Goal: Task Accomplishment & Management: Manage account settings

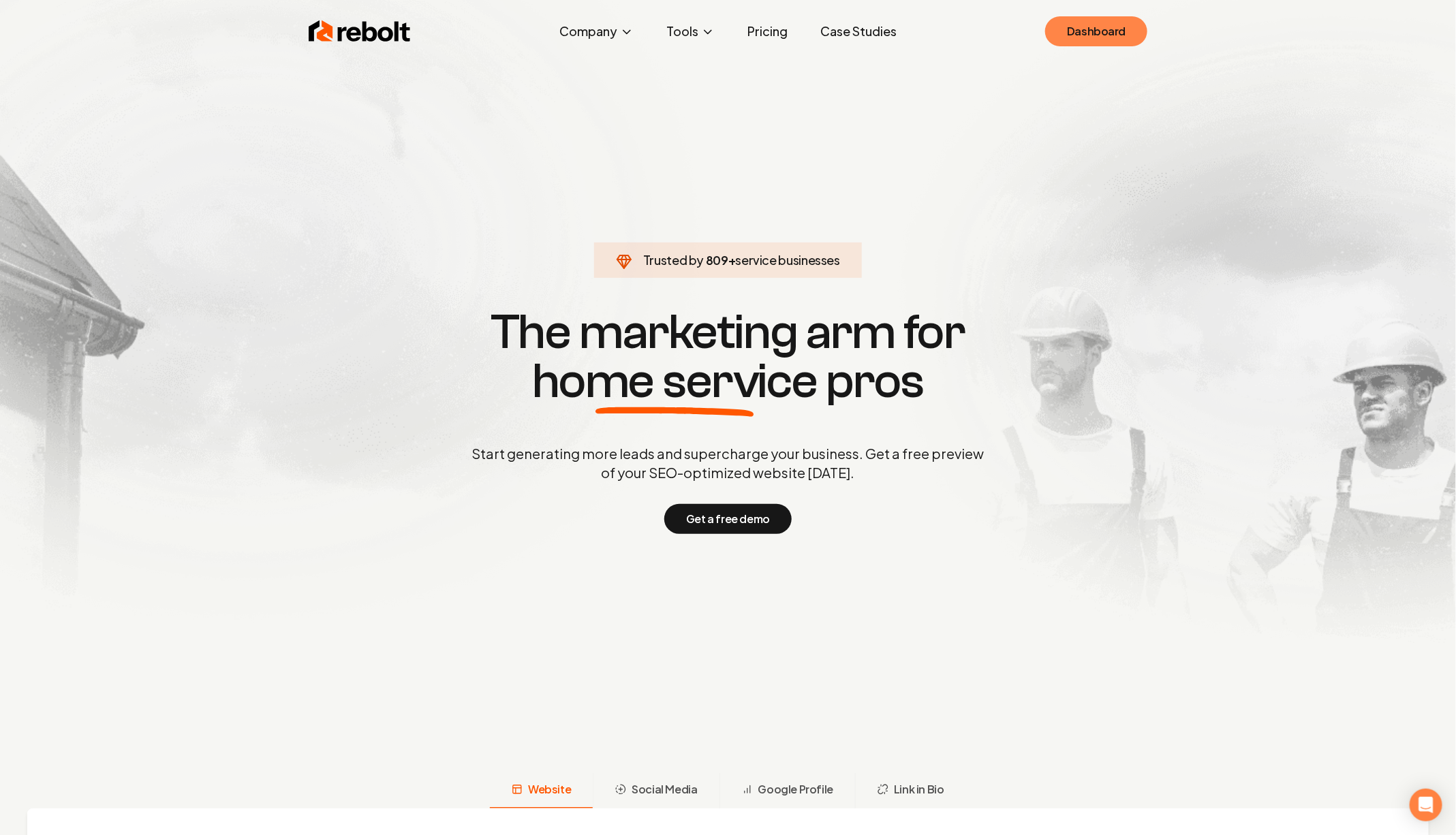
click at [1097, 28] on link "Dashboard" at bounding box center [1096, 32] width 102 height 30
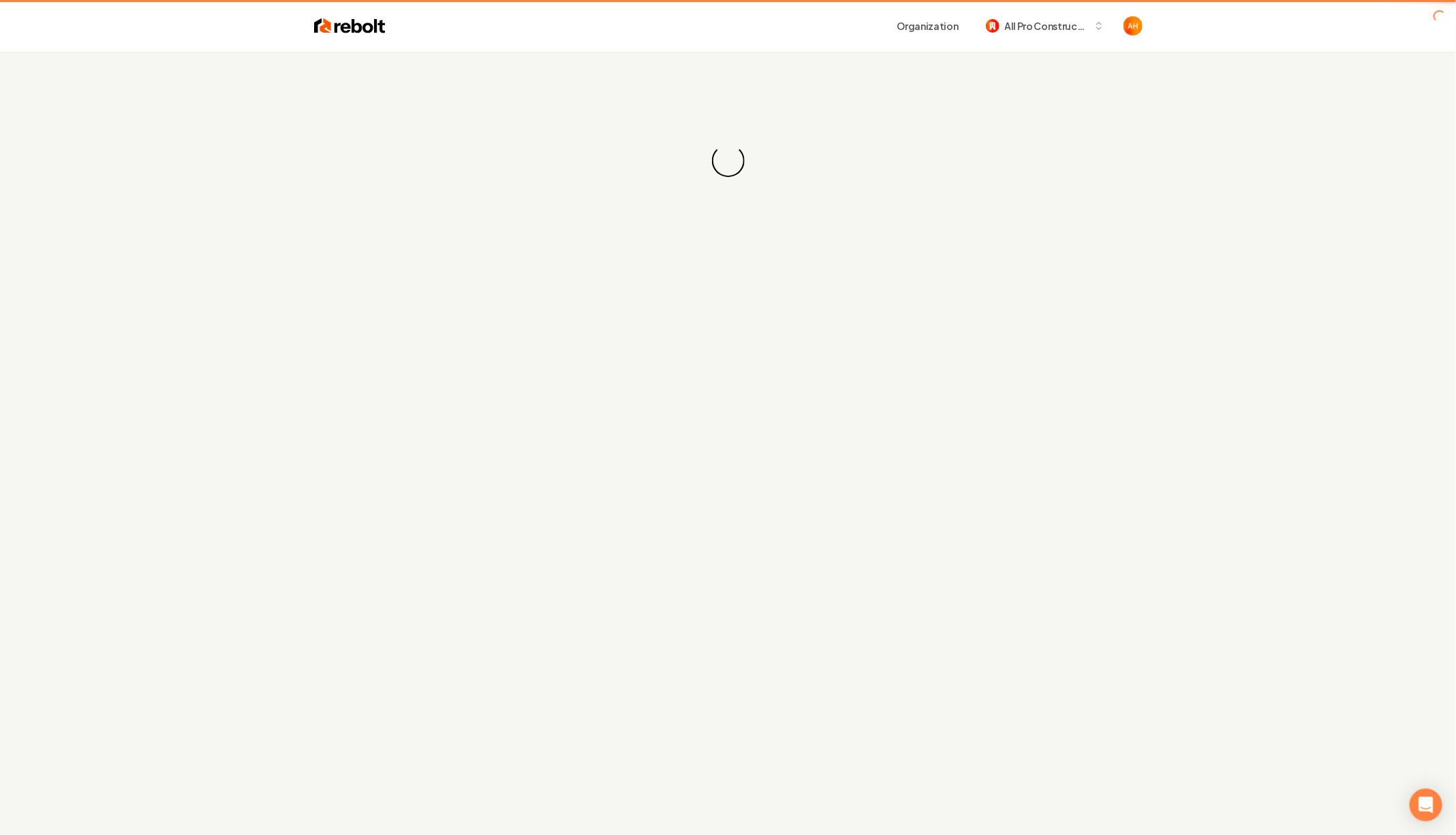
click at [483, 28] on div "Organization All Pro Construction" at bounding box center [764, 26] width 757 height 24
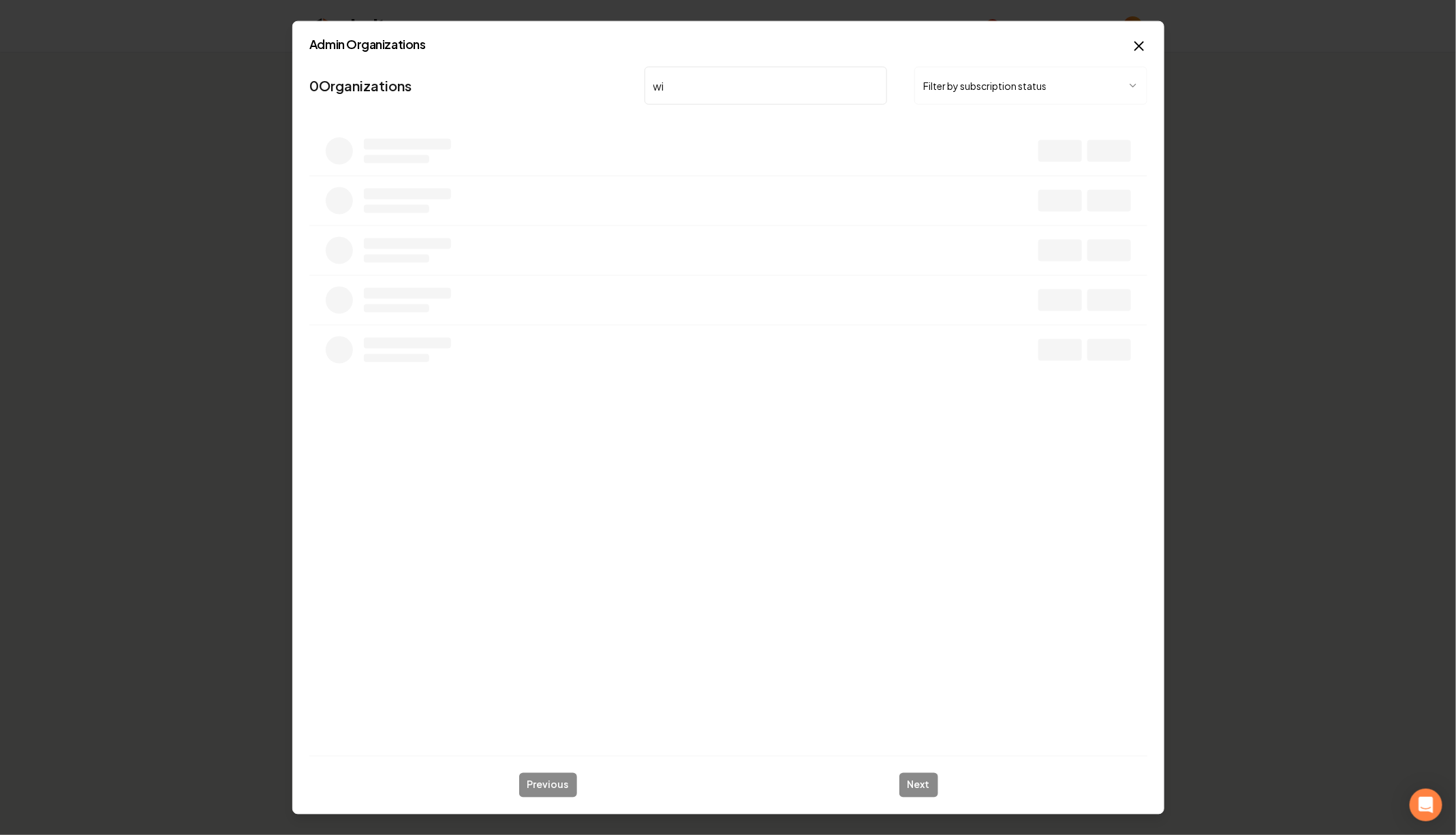
type input "w"
type input "colorado"
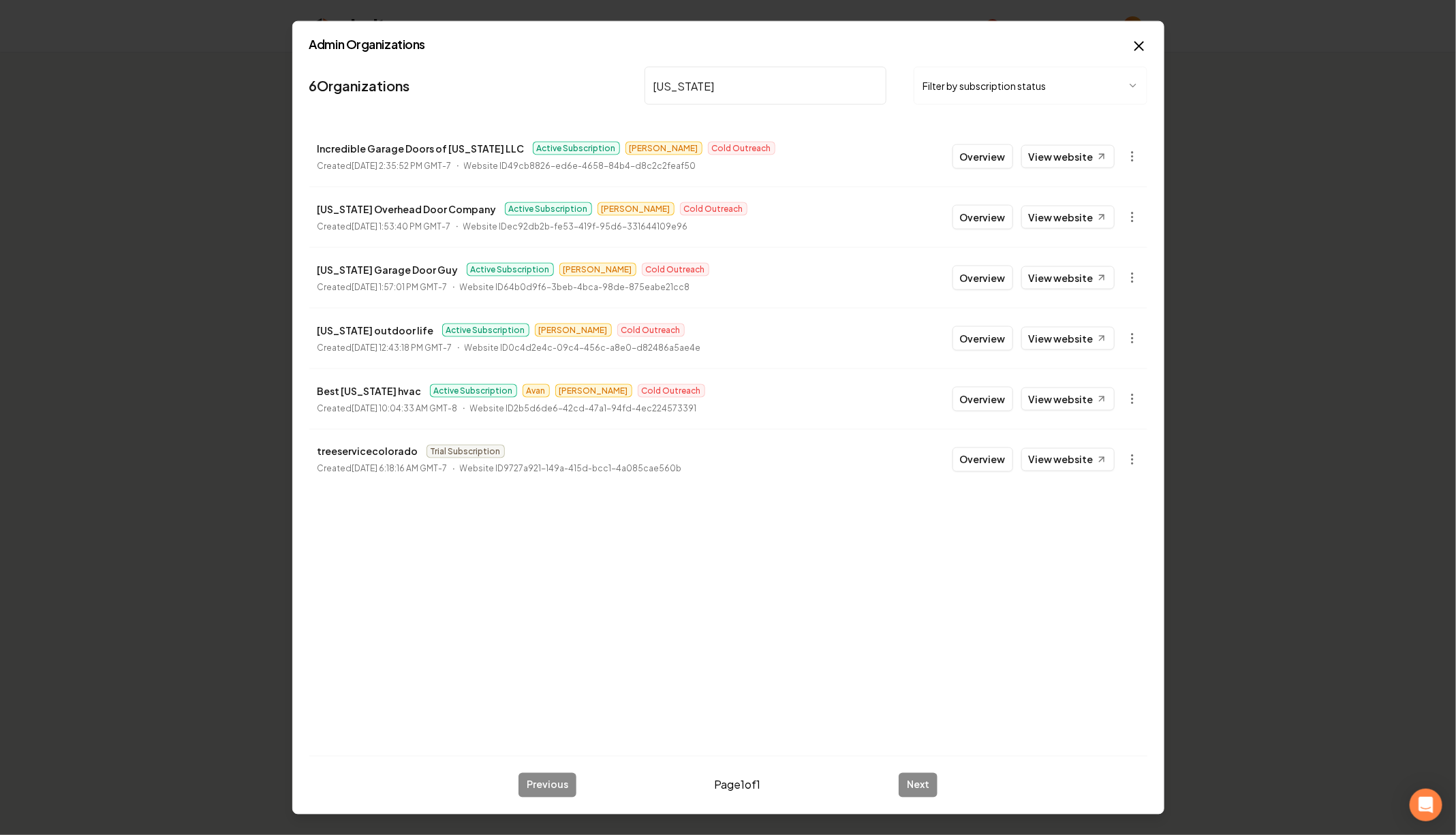
click at [456, 205] on p "Colorado Overhead Door Company" at bounding box center [407, 209] width 179 height 17
copy p "Colorado Overhead Door Company"
click at [1063, 214] on link "View website" at bounding box center [1068, 216] width 93 height 23
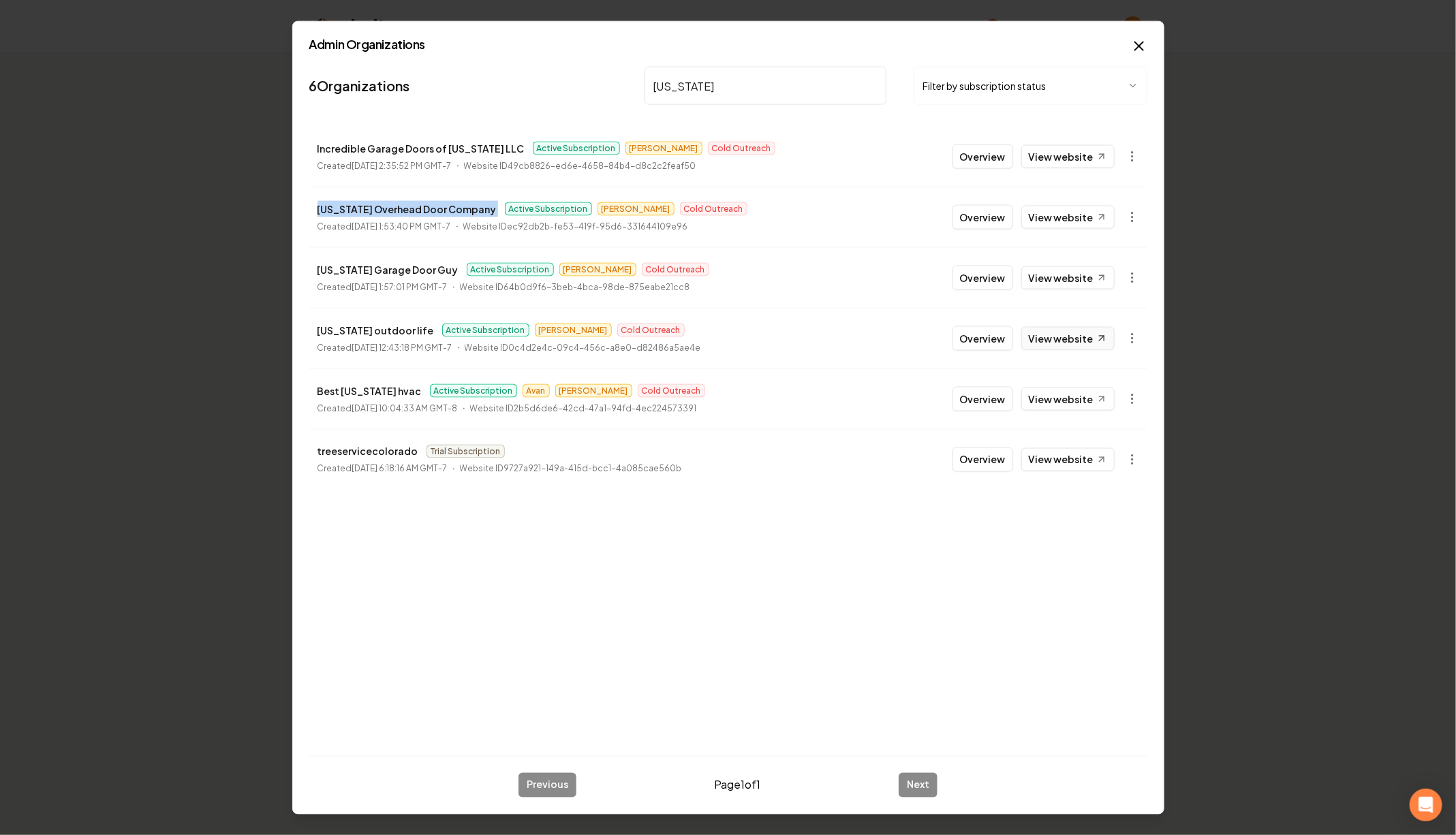
click at [1089, 334] on link "View website" at bounding box center [1068, 338] width 93 height 23
click at [375, 325] on p "Colorado outdoor life" at bounding box center [375, 331] width 116 height 17
copy p "Colorado outdoor life"
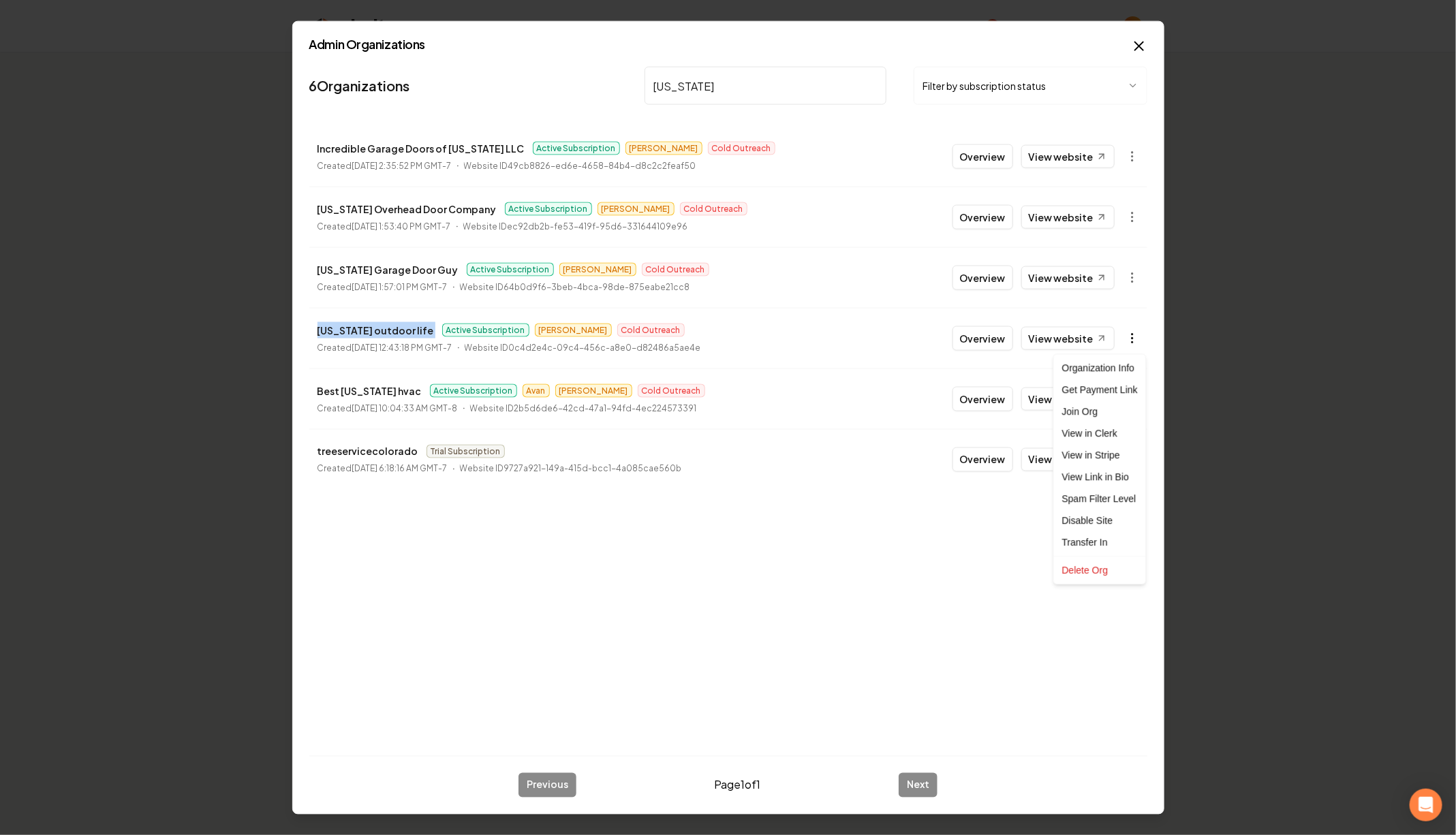
click at [1130, 341] on body "Organization Billing All Pro Construction 2 companies Add New Business Logo Com…" at bounding box center [728, 417] width 1456 height 835
click at [1113, 434] on link "View in Clerk" at bounding box center [1099, 433] width 86 height 21
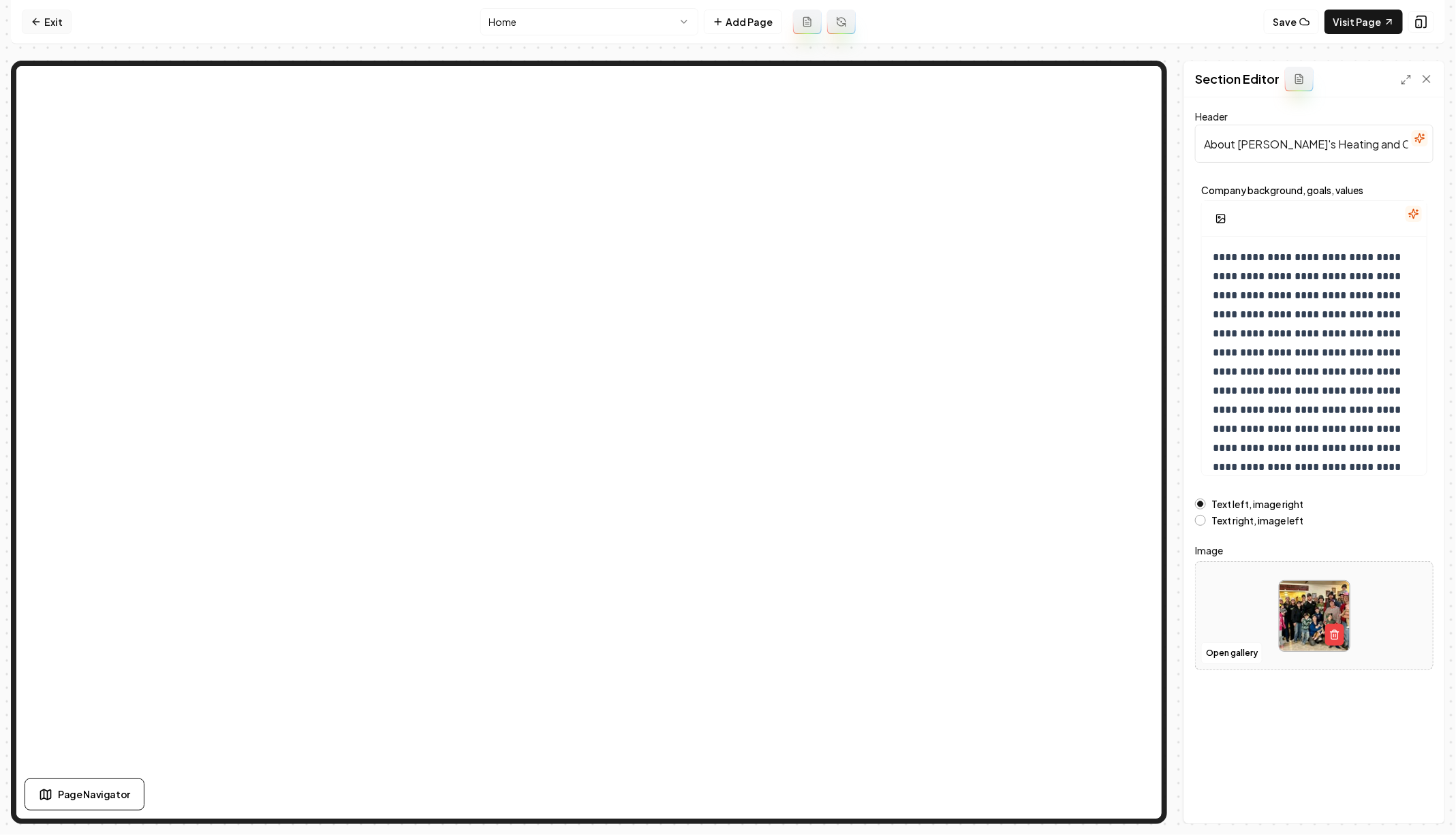
click at [37, 22] on icon at bounding box center [36, 22] width 11 height 11
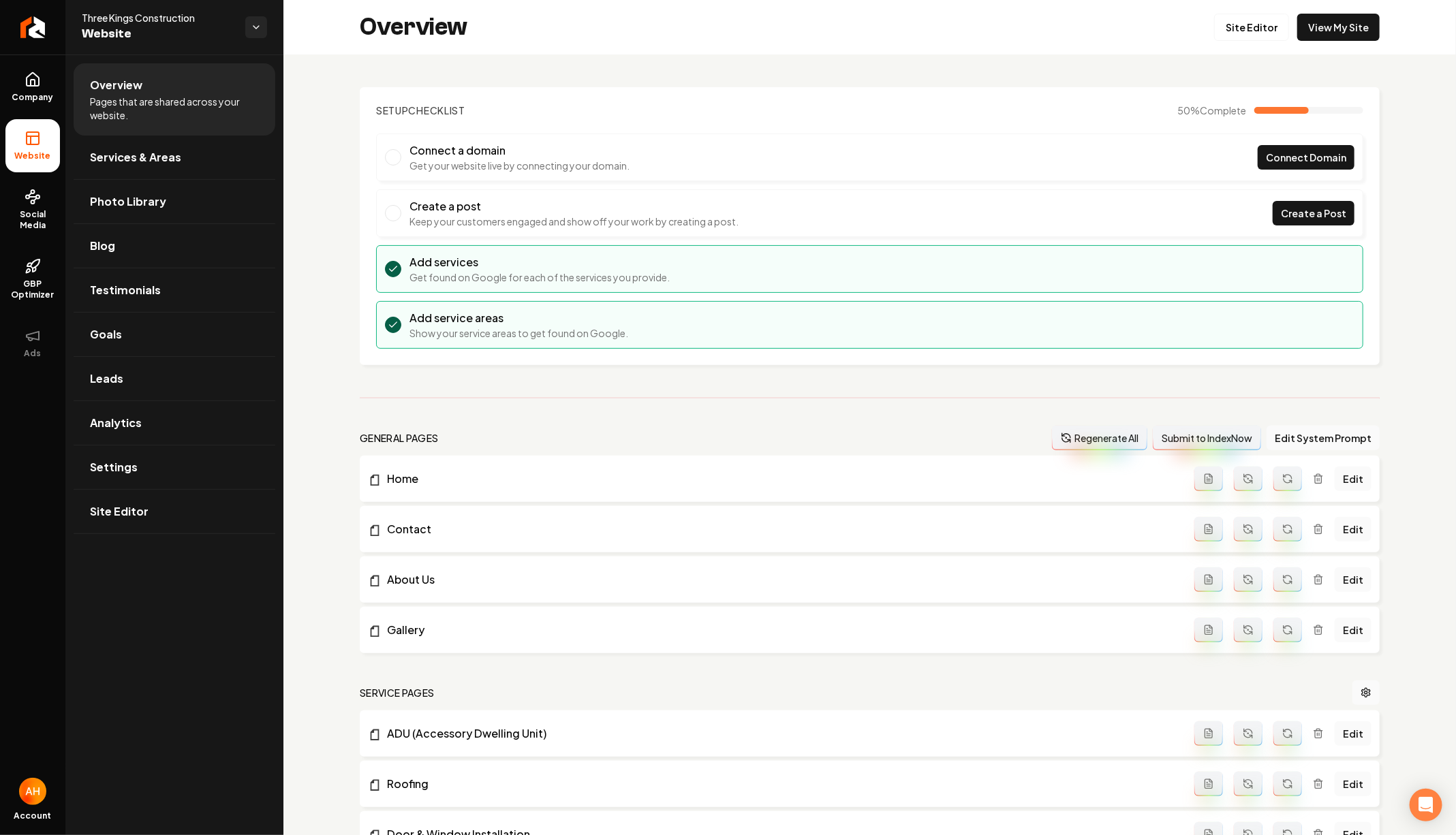
click at [459, 67] on div "Setup Checklist 50 % Complete Connect a domain Get your website live by connect…" at bounding box center [870, 749] width 1173 height 1389
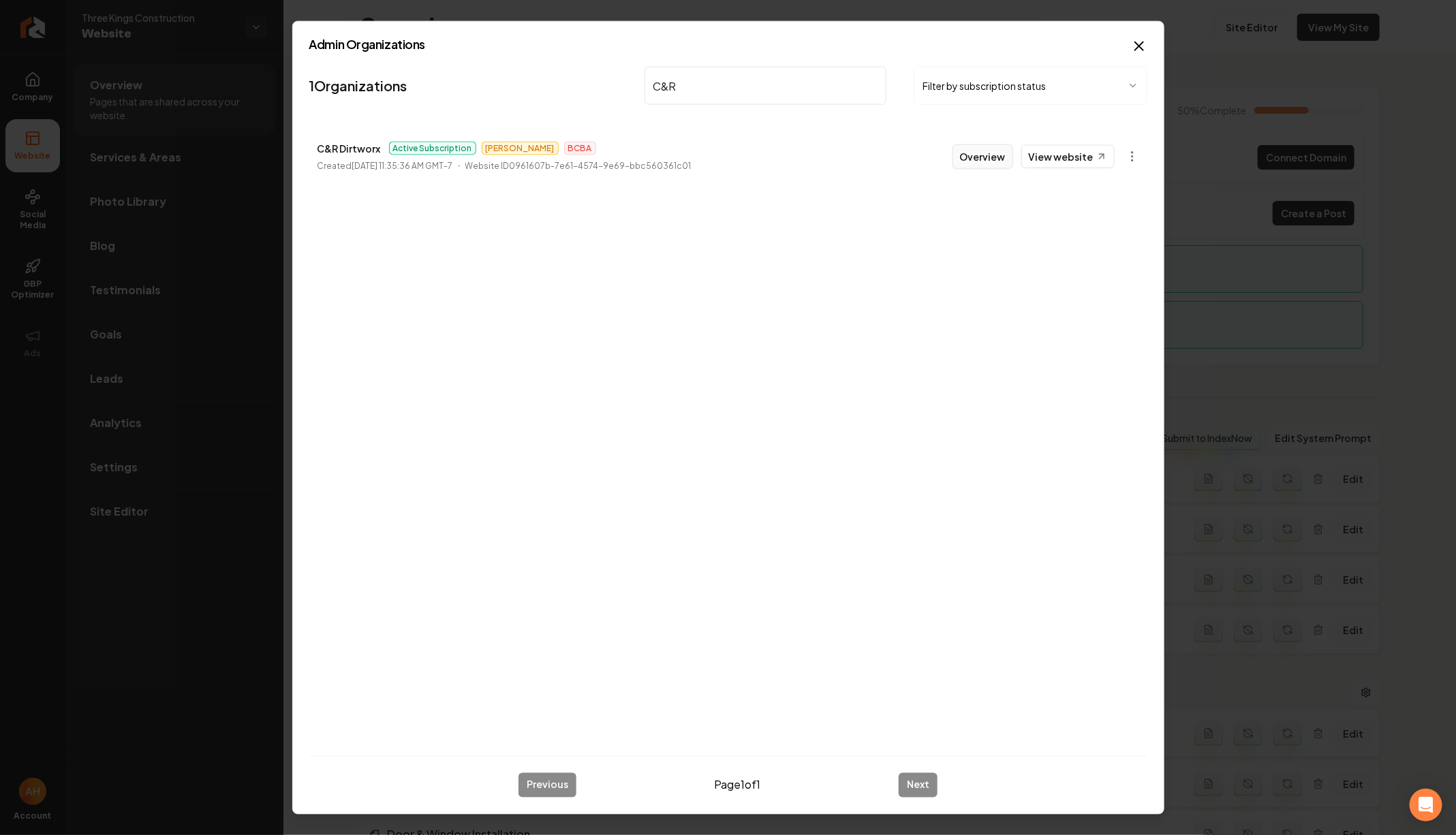
type input "C&R"
click at [985, 150] on button "Overview" at bounding box center [982, 156] width 60 height 24
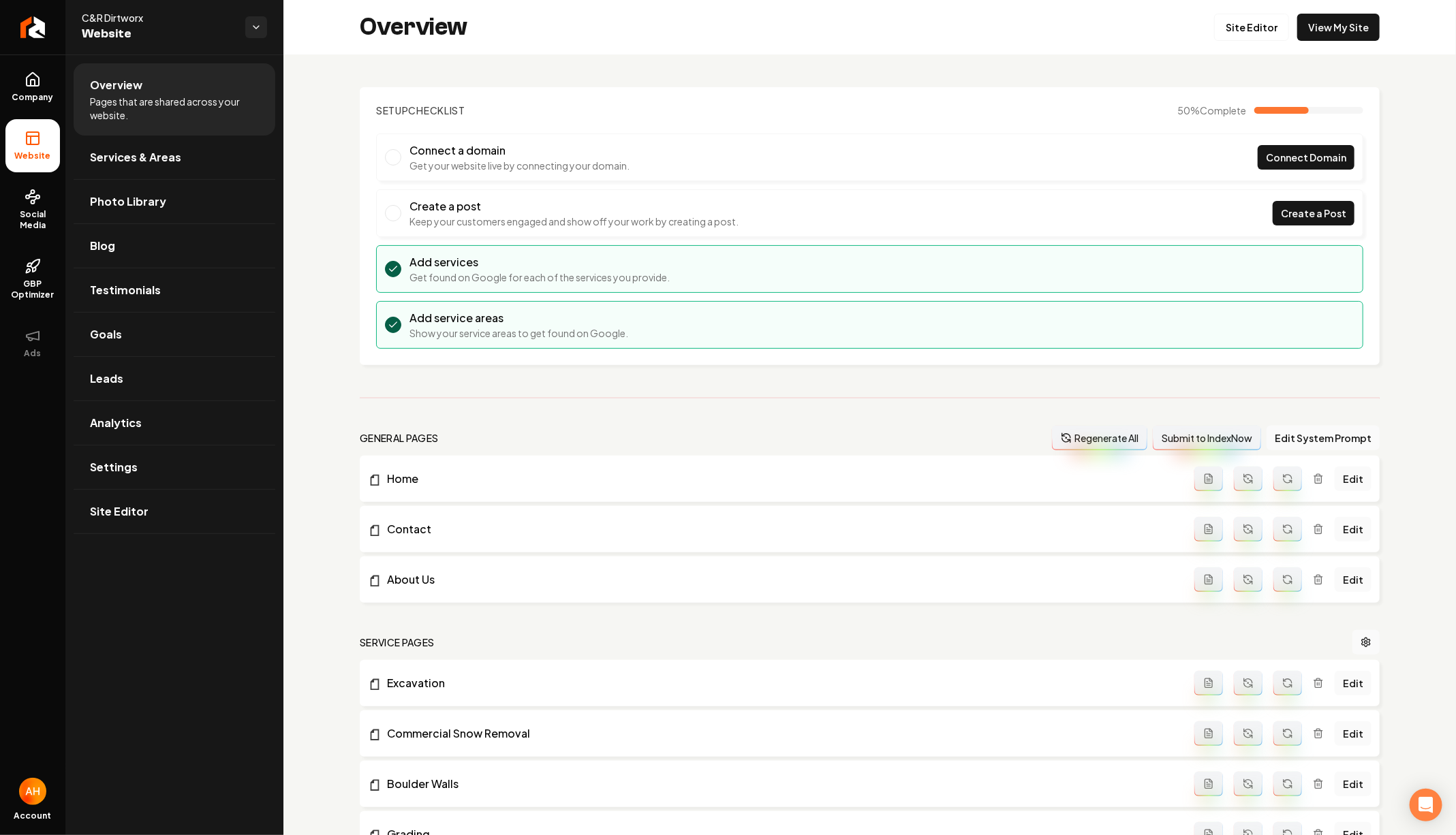
click at [18, 216] on span "Social Media" at bounding box center [33, 219] width 55 height 21
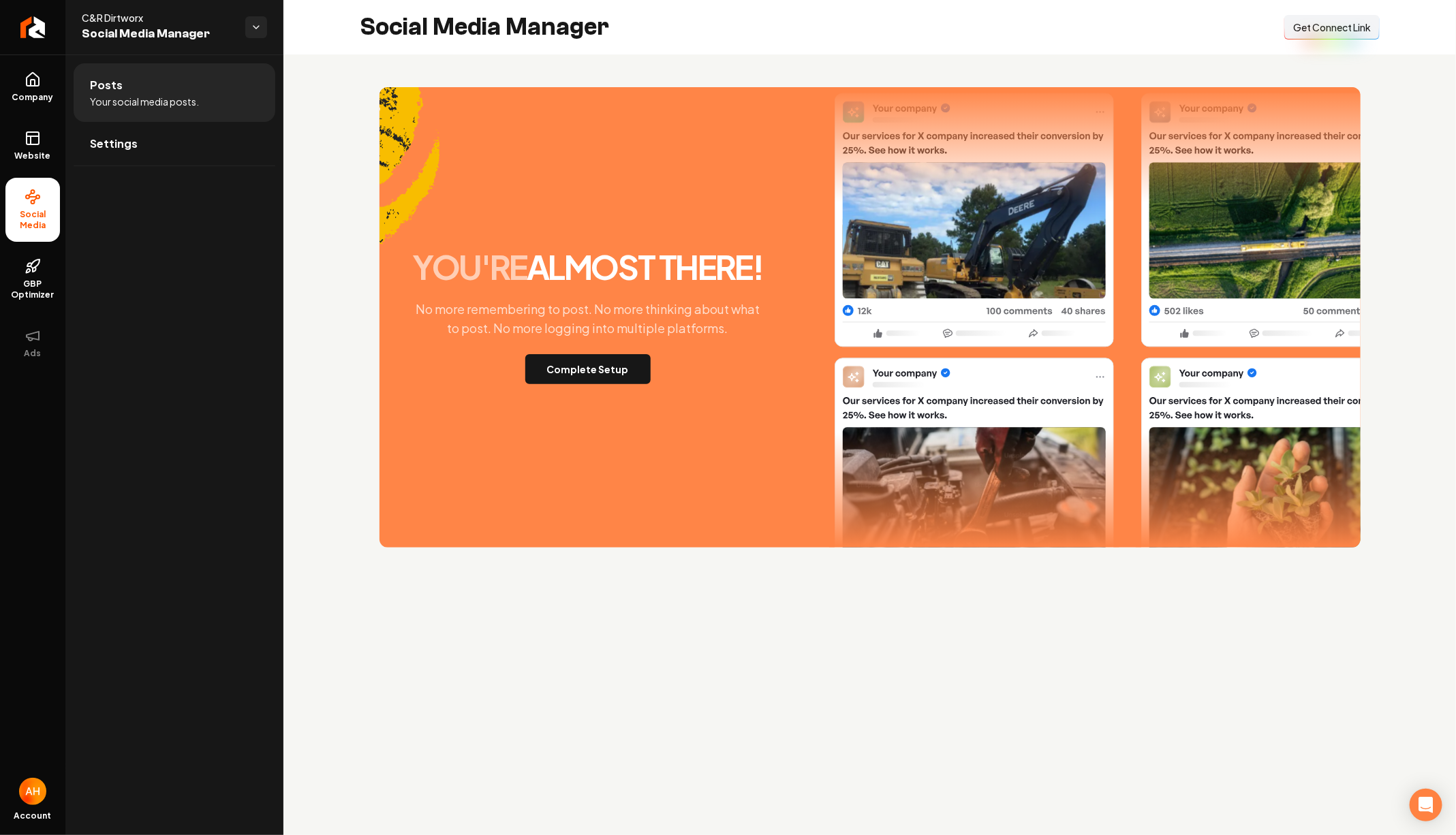
click at [1323, 20] on span "Get Connect Link" at bounding box center [1332, 27] width 78 height 14
click at [32, 303] on link "GBP Optimizer" at bounding box center [33, 279] width 55 height 64
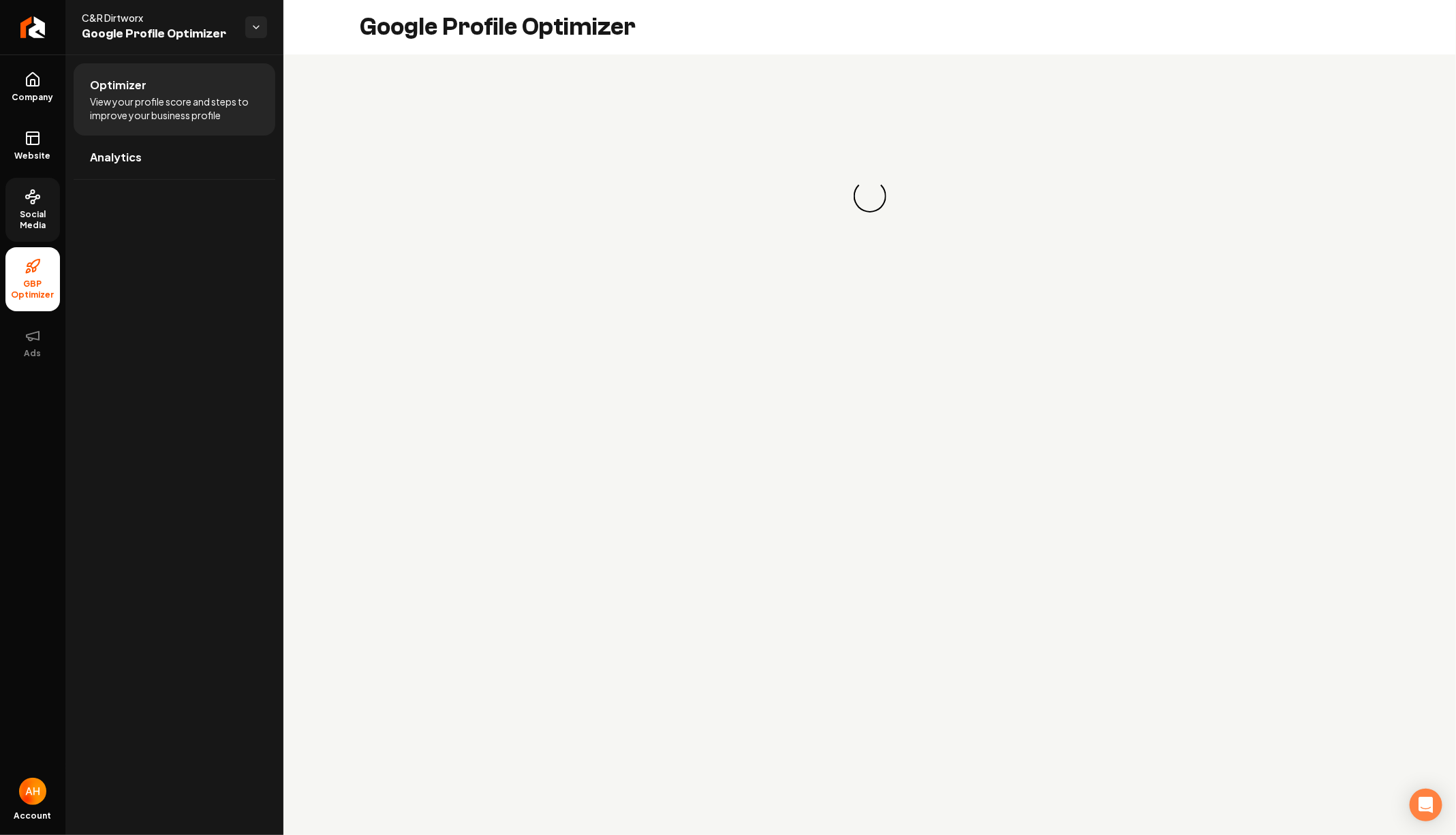
click at [37, 191] on icon at bounding box center [33, 197] width 17 height 17
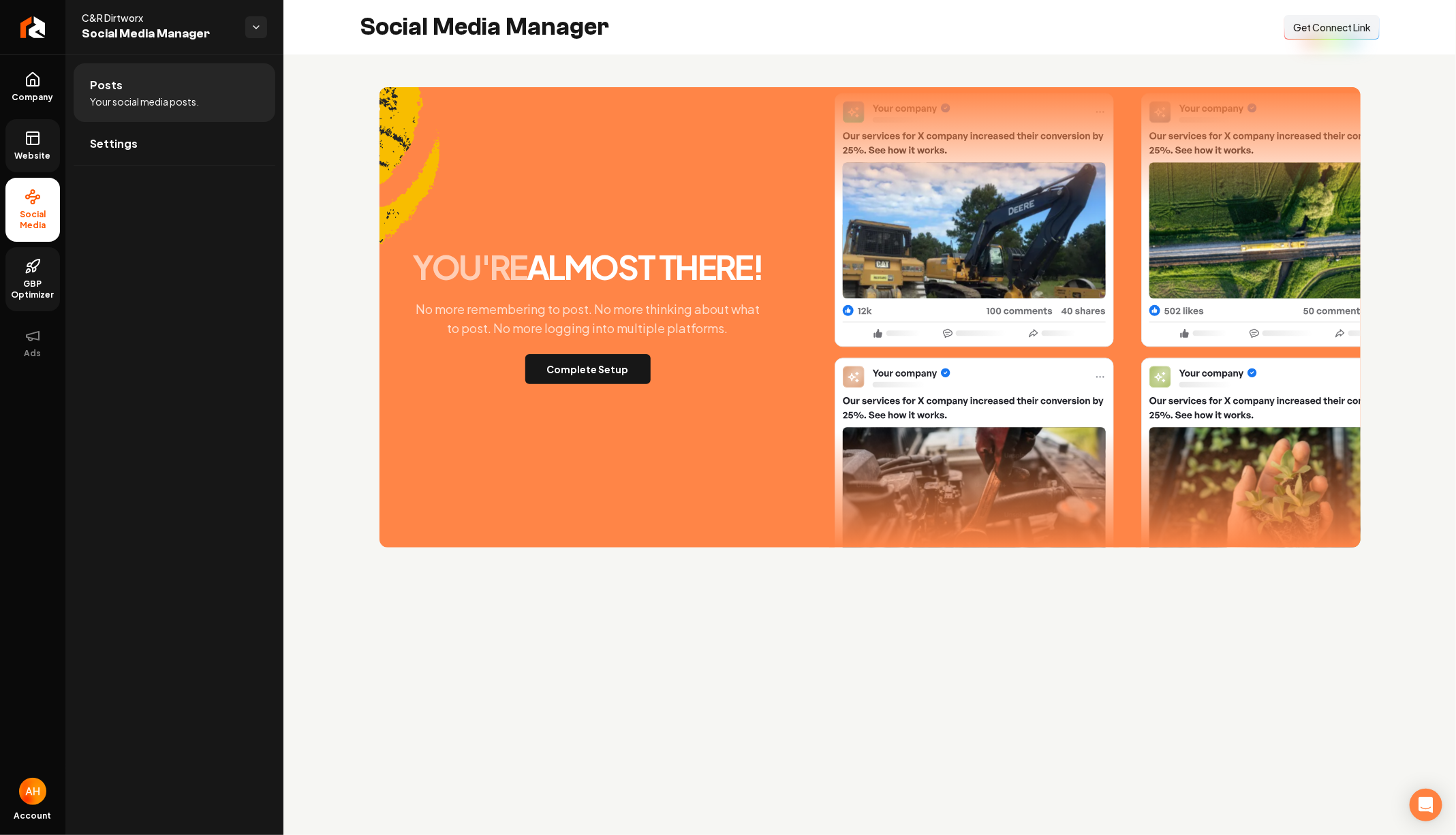
click at [25, 141] on icon at bounding box center [33, 138] width 17 height 17
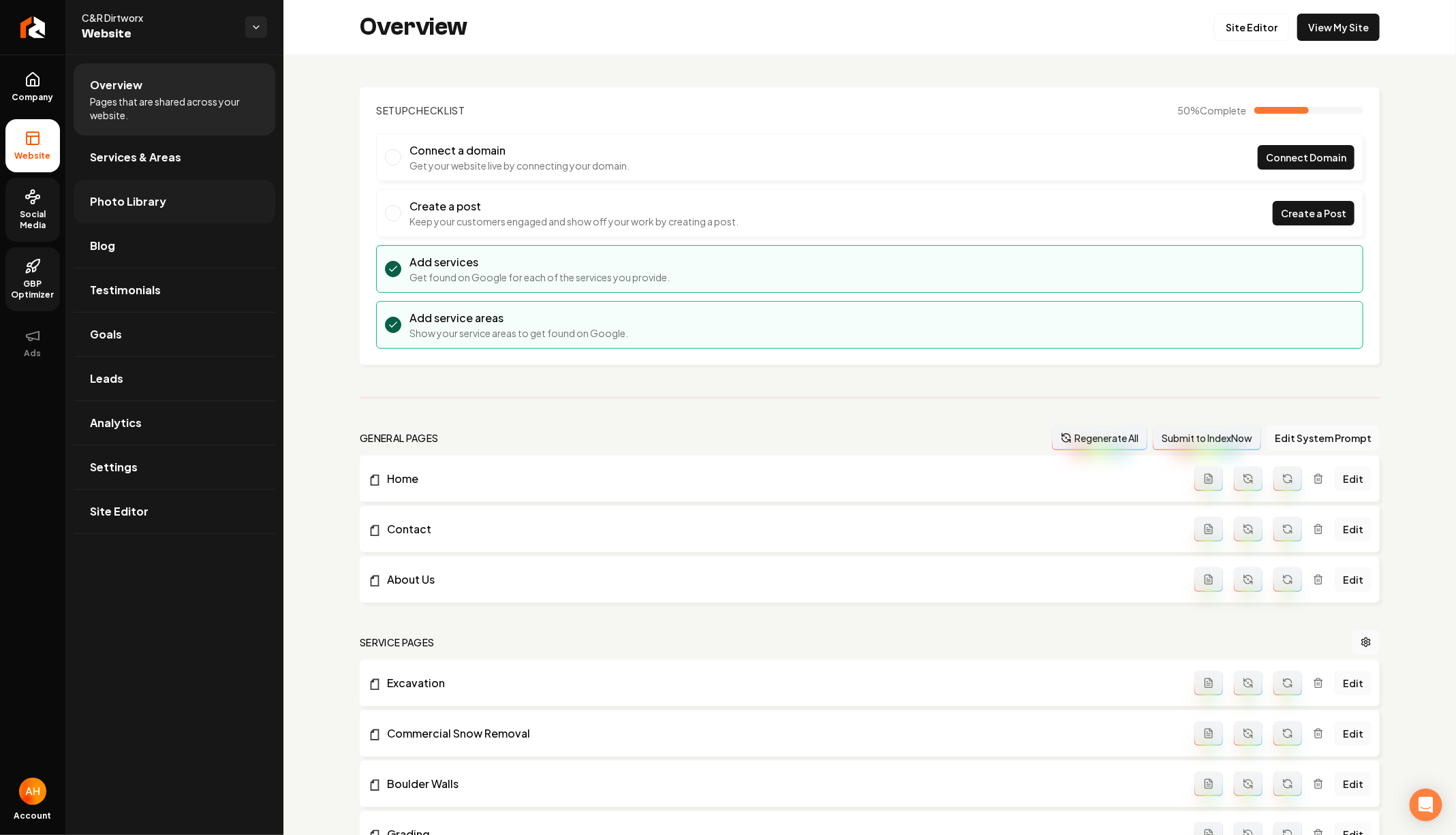
click at [176, 199] on link "Photo Library" at bounding box center [174, 202] width 202 height 44
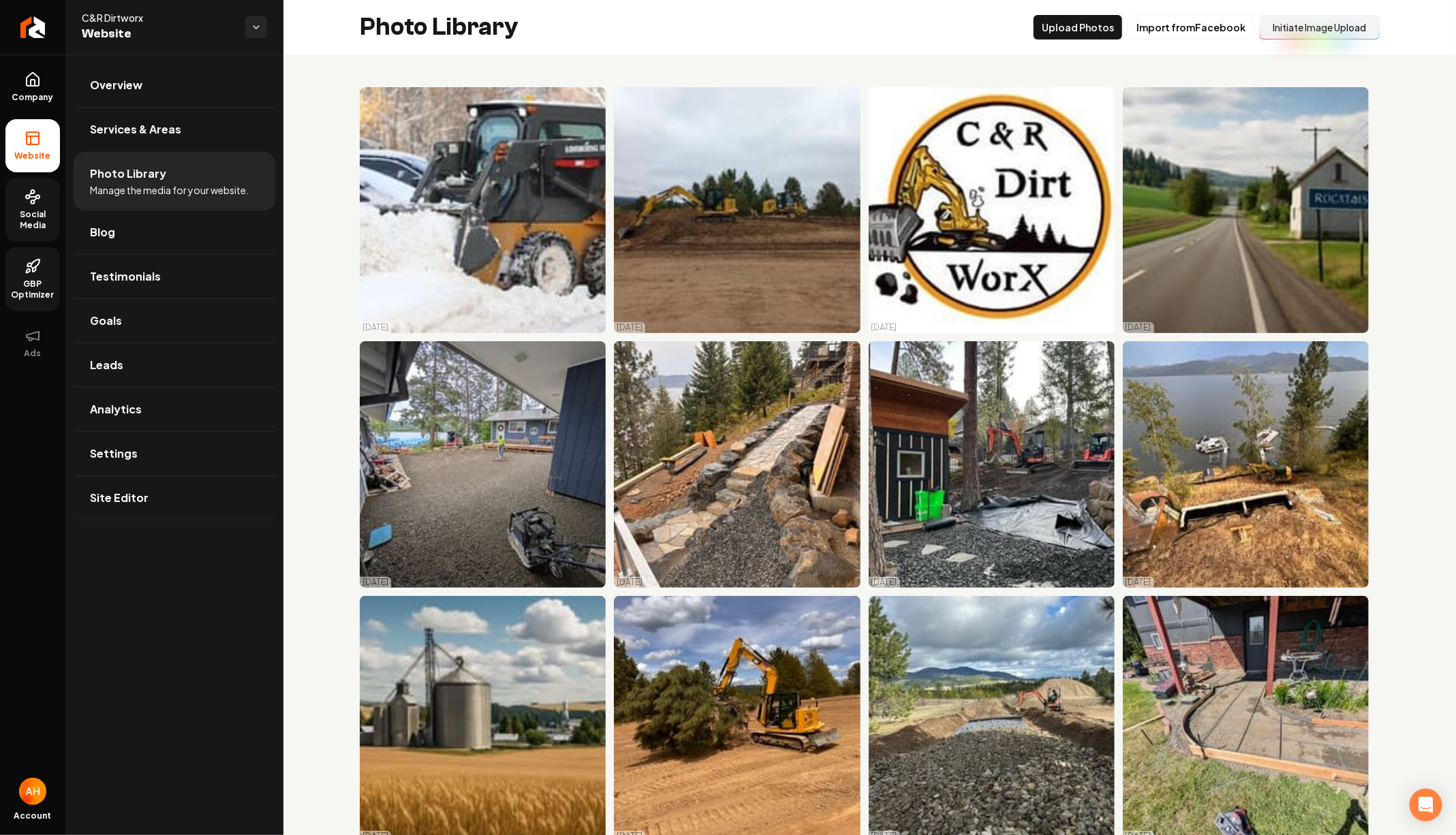
click at [1288, 21] on button "Initiate Image Upload" at bounding box center [1319, 27] width 120 height 24
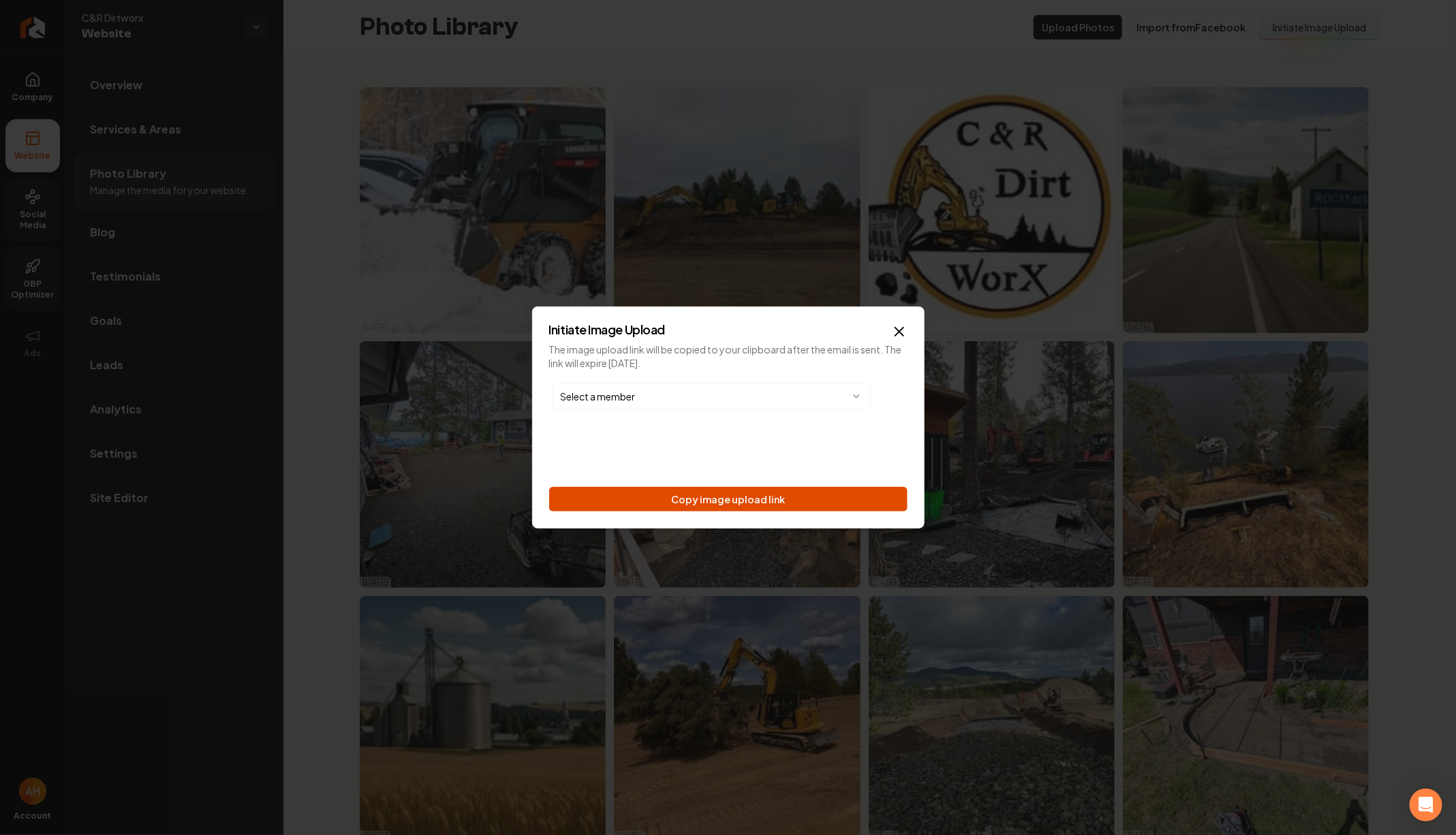
click at [776, 507] on button "Copy image upload link" at bounding box center [728, 499] width 359 height 24
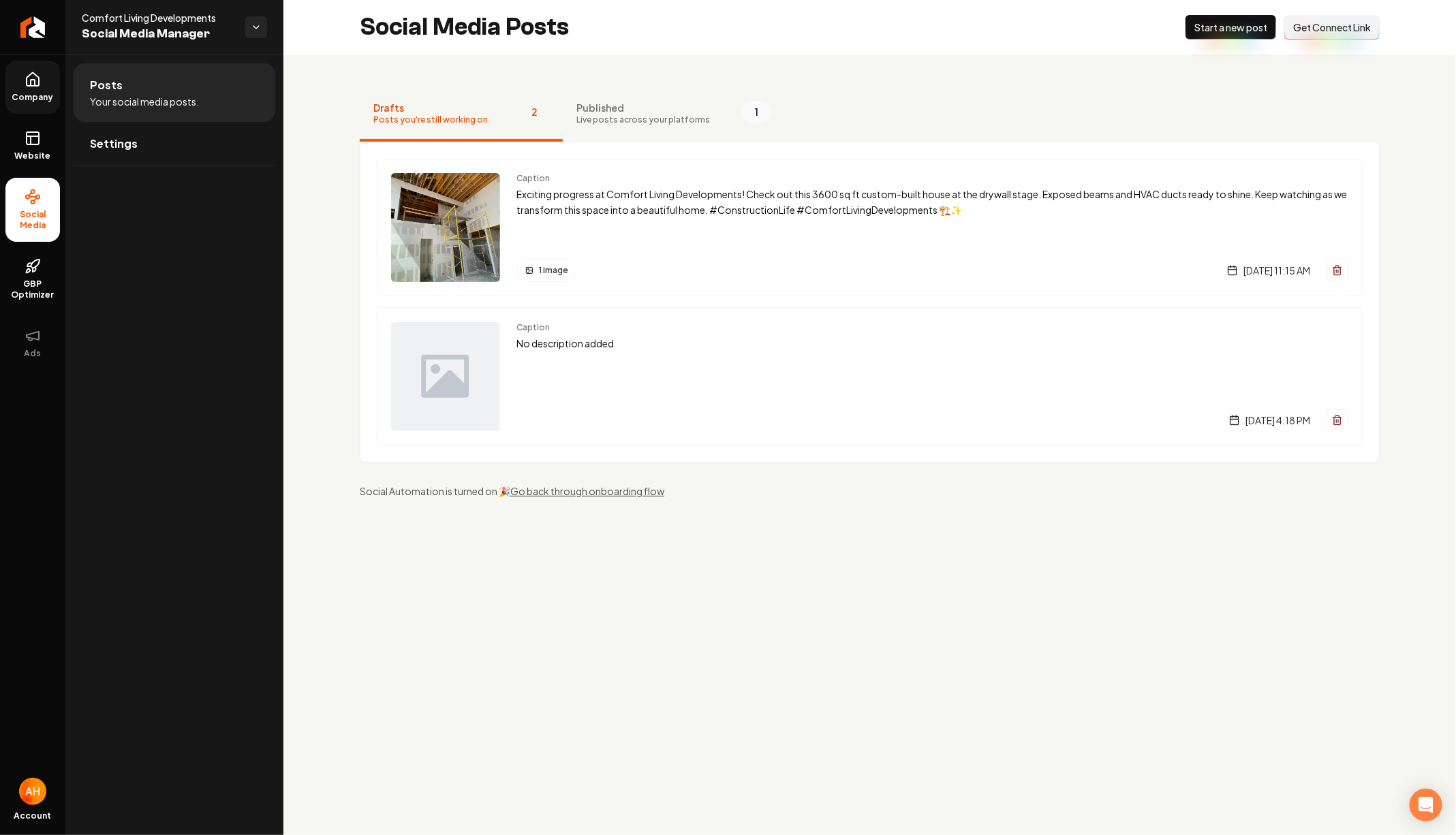
click at [49, 82] on link "Company" at bounding box center [33, 86] width 55 height 53
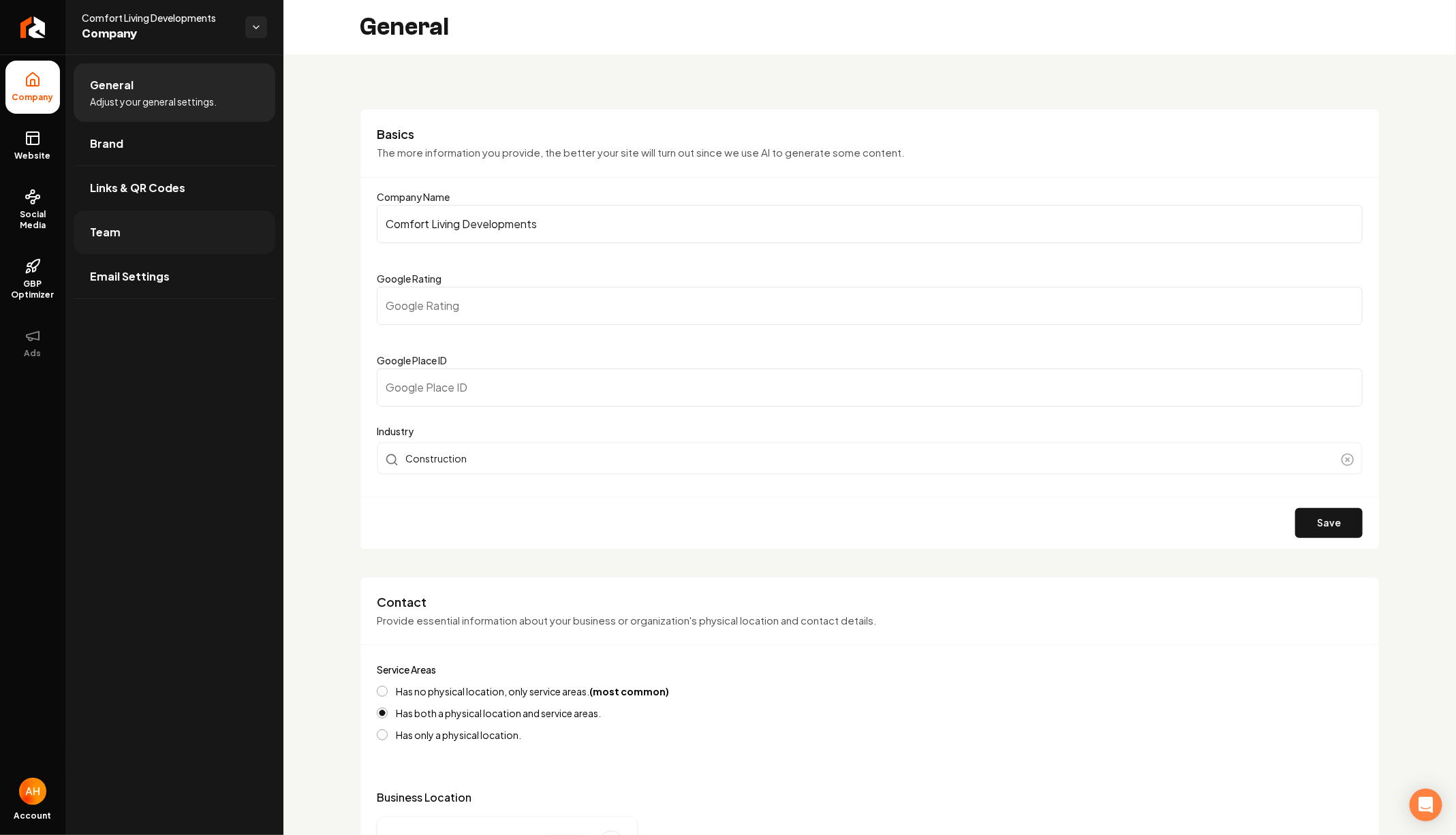
click at [188, 230] on link "Team" at bounding box center [174, 232] width 202 height 44
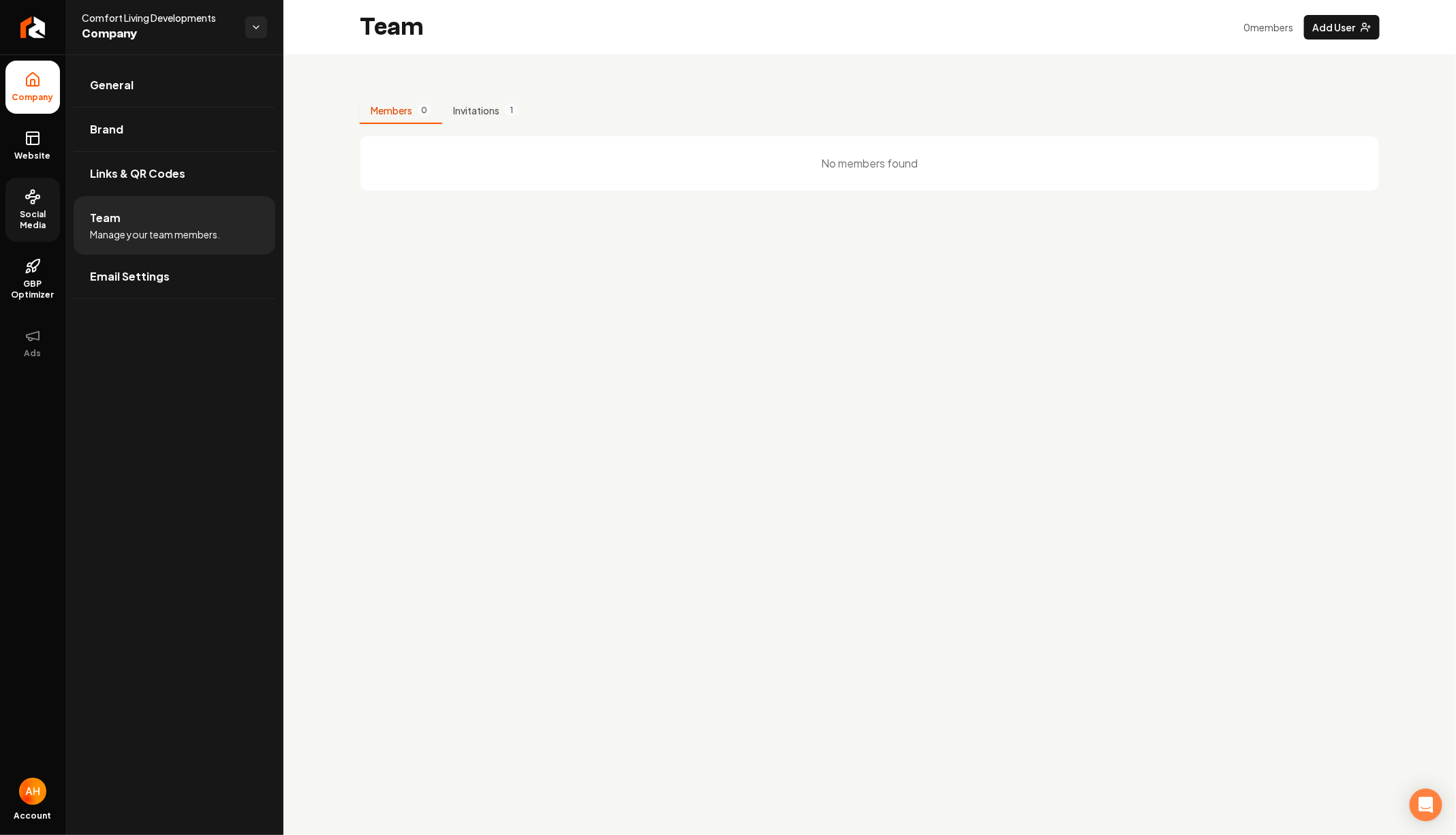
click at [40, 202] on icon at bounding box center [33, 197] width 17 height 17
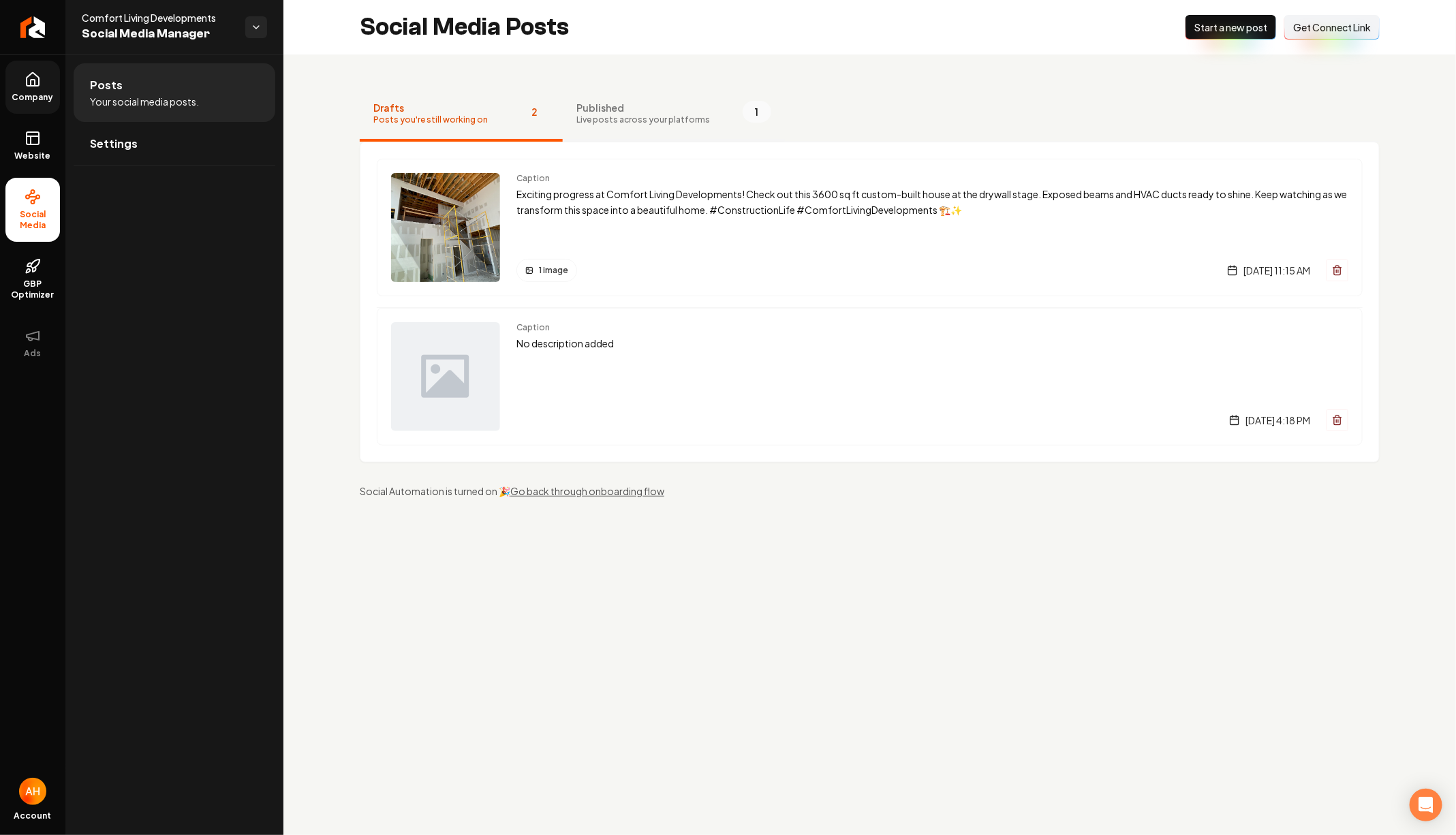
click at [671, 92] on button "Published Live posts across your platforms 1" at bounding box center [674, 114] width 222 height 55
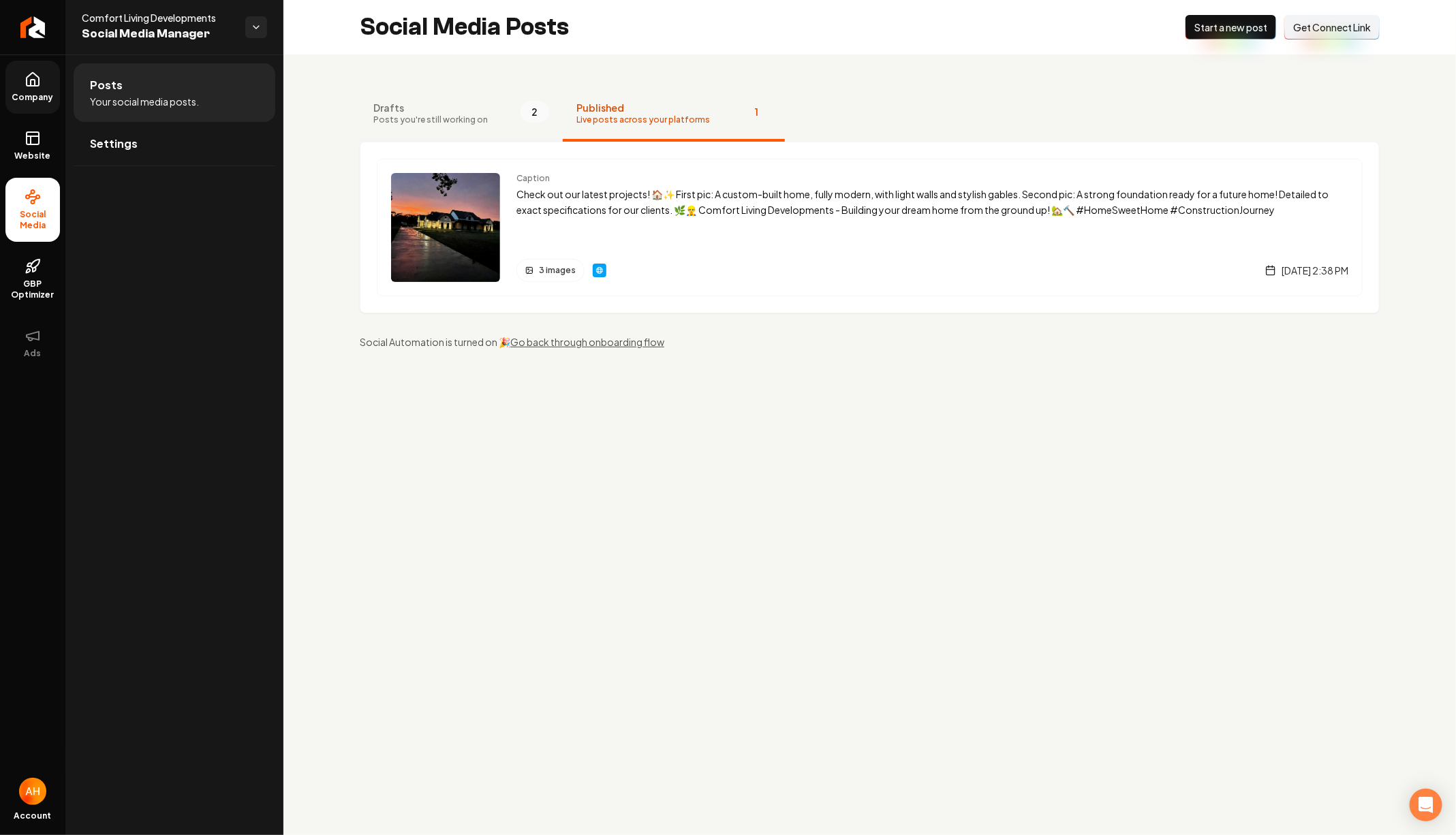
click at [452, 116] on span "Posts you're still working on" at bounding box center [430, 120] width 114 height 11
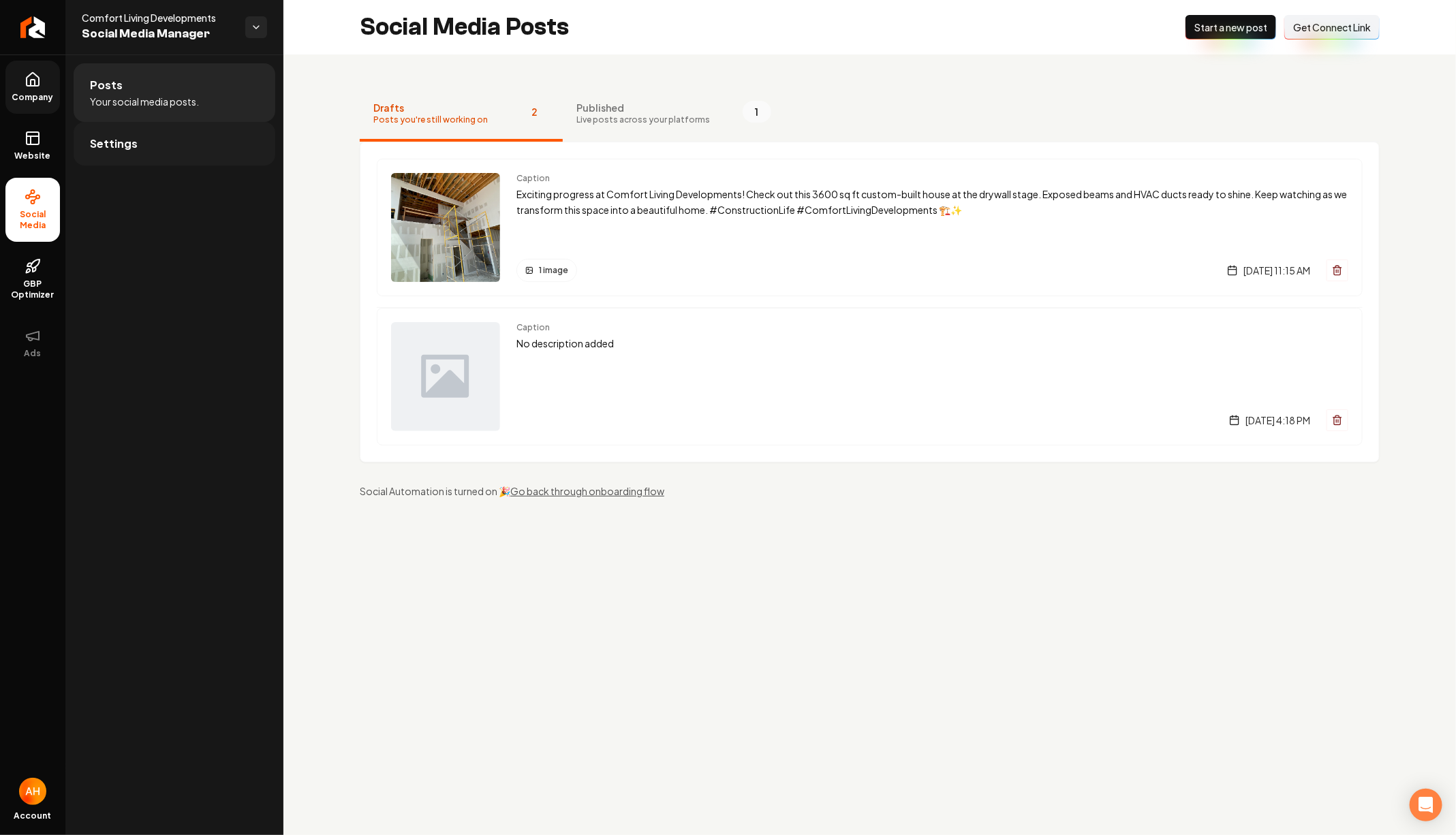
click at [169, 124] on link "Settings" at bounding box center [174, 143] width 202 height 44
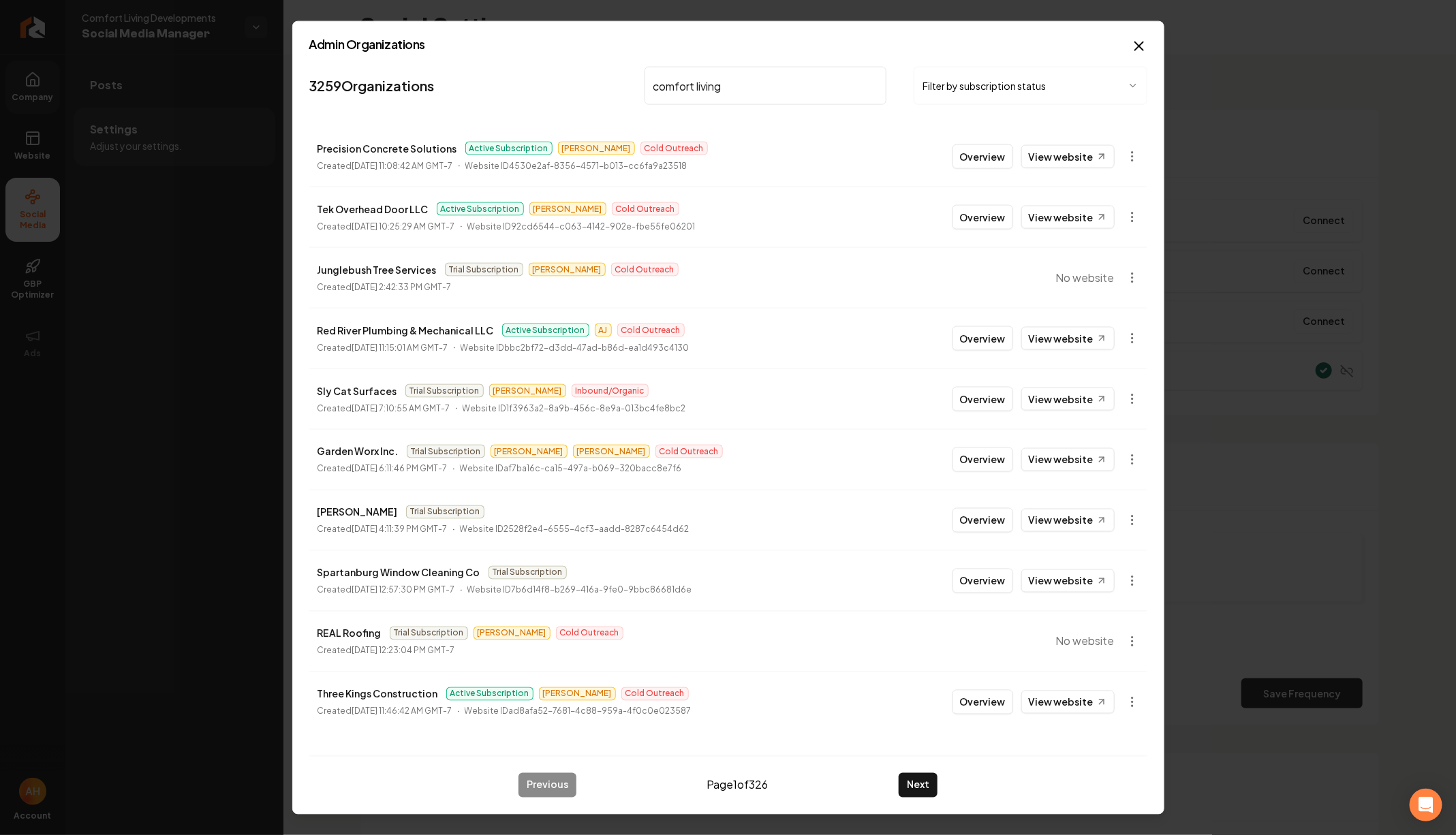
type input "comfort living"
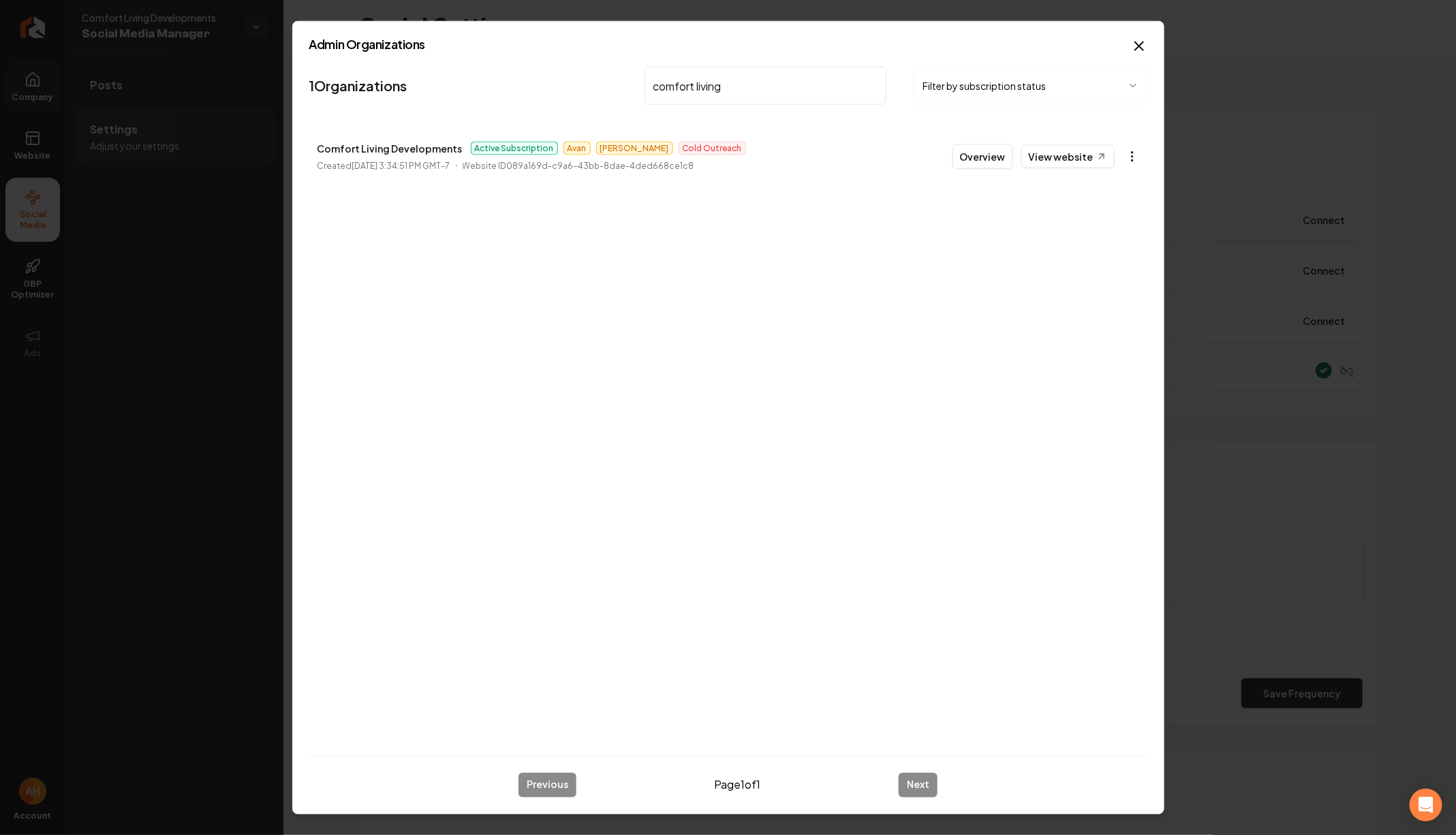
click at [1136, 158] on body "**********" at bounding box center [728, 417] width 1456 height 835
click at [1113, 254] on link "View in Clerk" at bounding box center [1099, 252] width 86 height 21
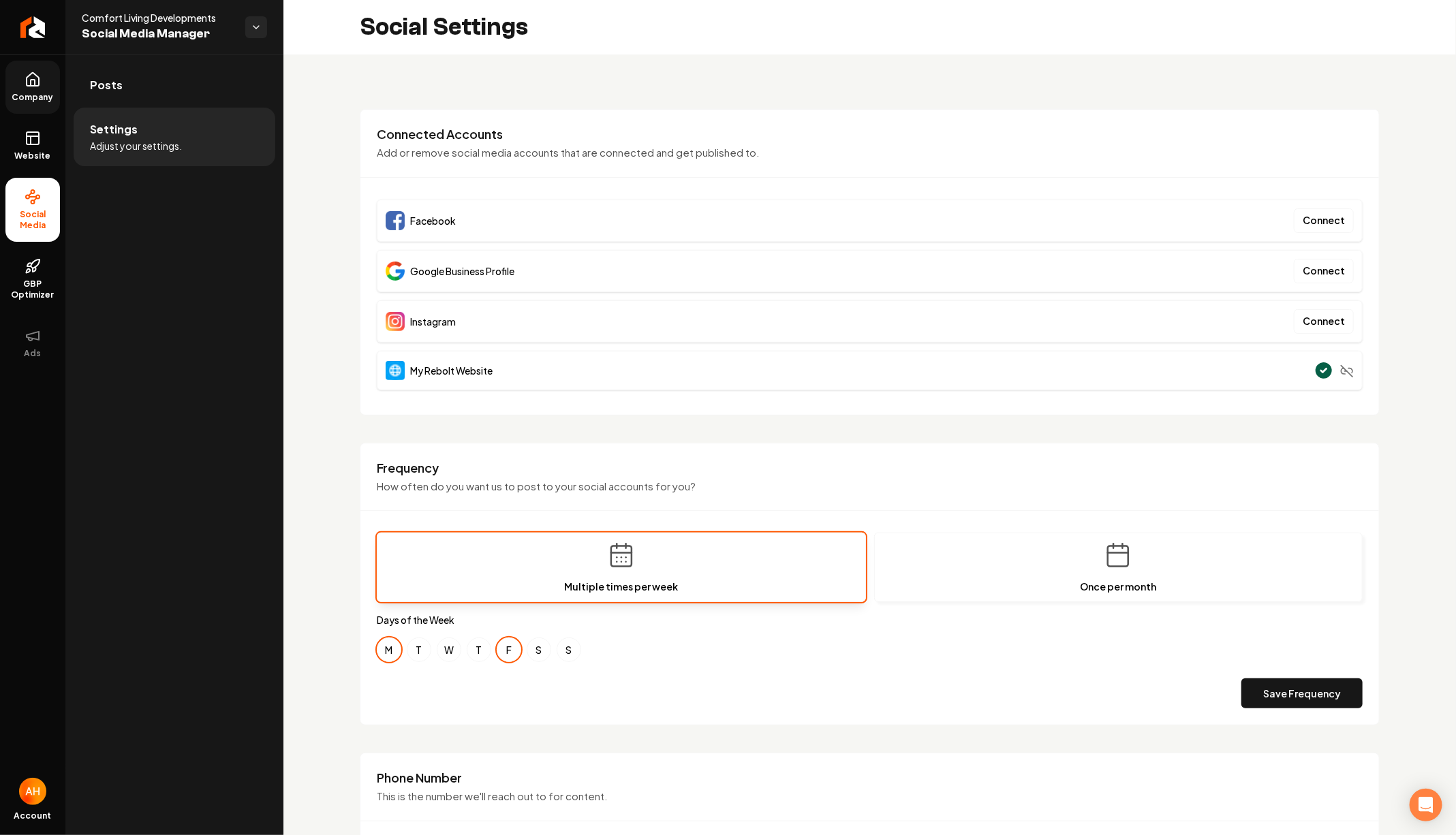
click at [182, 340] on div "Posts Settings Adjust your settings." at bounding box center [174, 445] width 218 height 780
click at [196, 98] on link "Posts" at bounding box center [174, 85] width 202 height 44
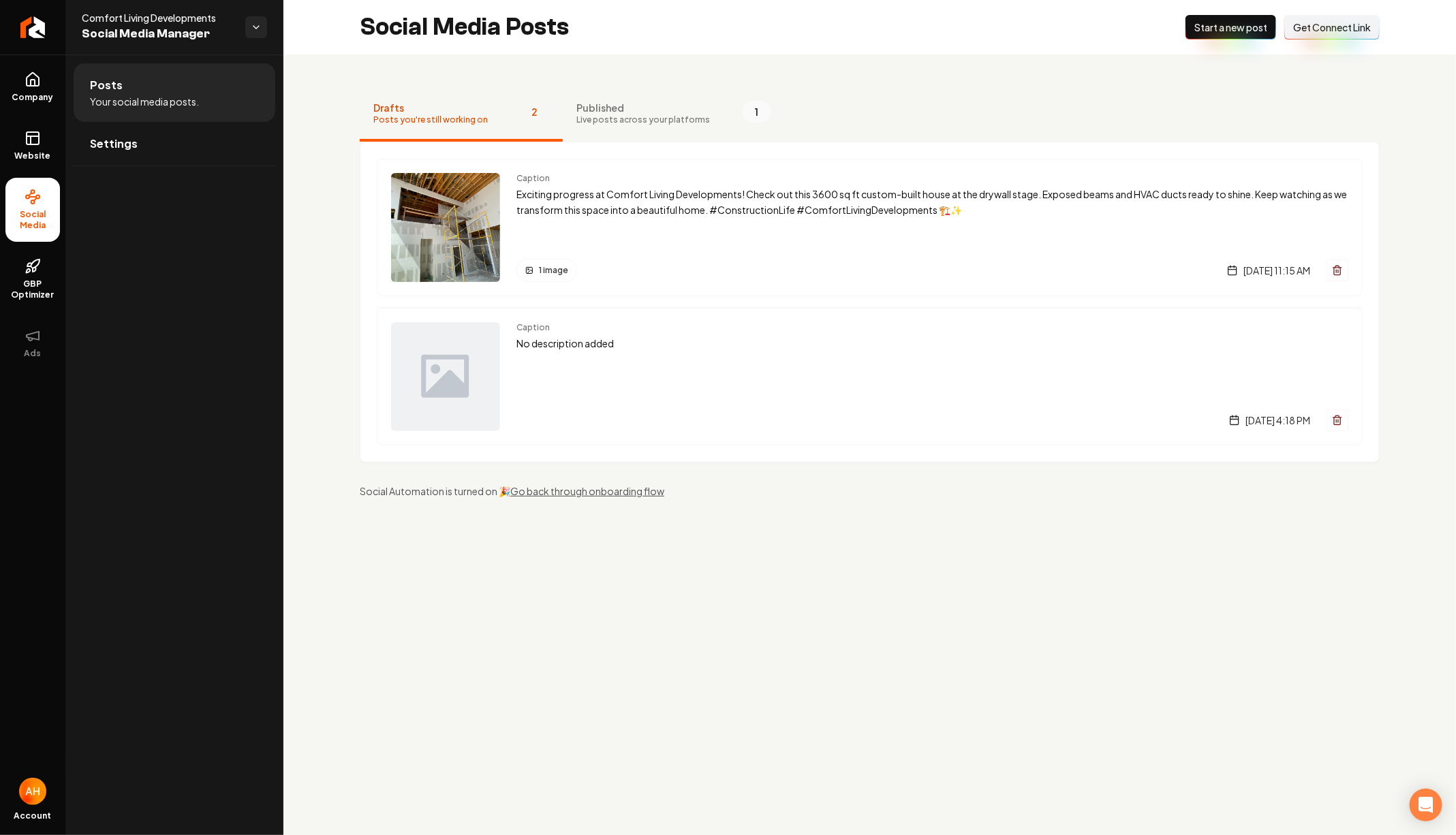
click at [1345, 40] on button "Connect Link Get Connect Link" at bounding box center [1331, 27] width 96 height 24
click at [964, 123] on nav "Drafts Posts you're still working on 2 Published Live posts across your platfor…" at bounding box center [870, 114] width 1020 height 55
click at [50, 24] on link "Return to dashboard" at bounding box center [33, 27] width 65 height 55
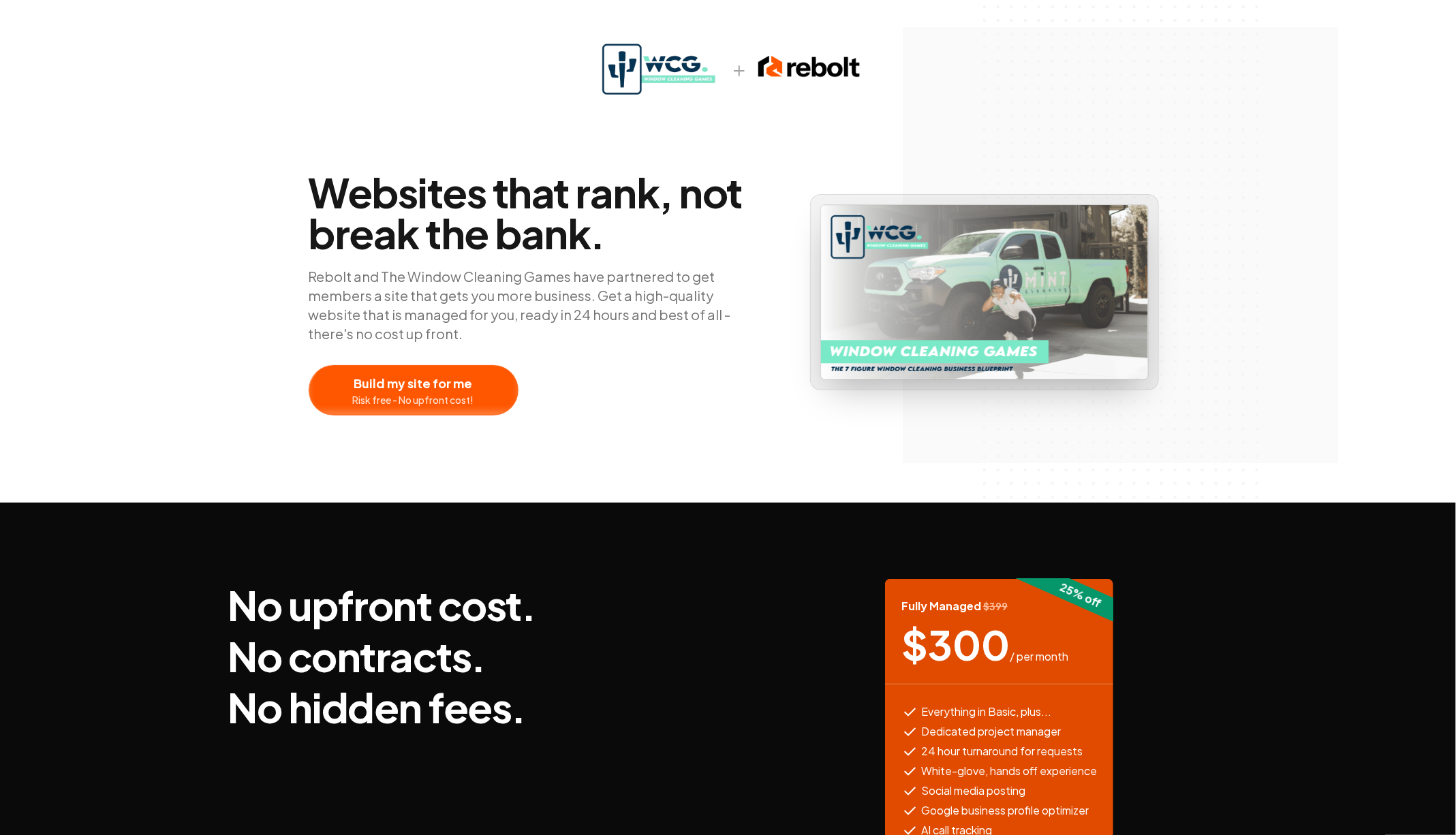
click at [477, 373] on div at bounding box center [413, 390] width 208 height 49
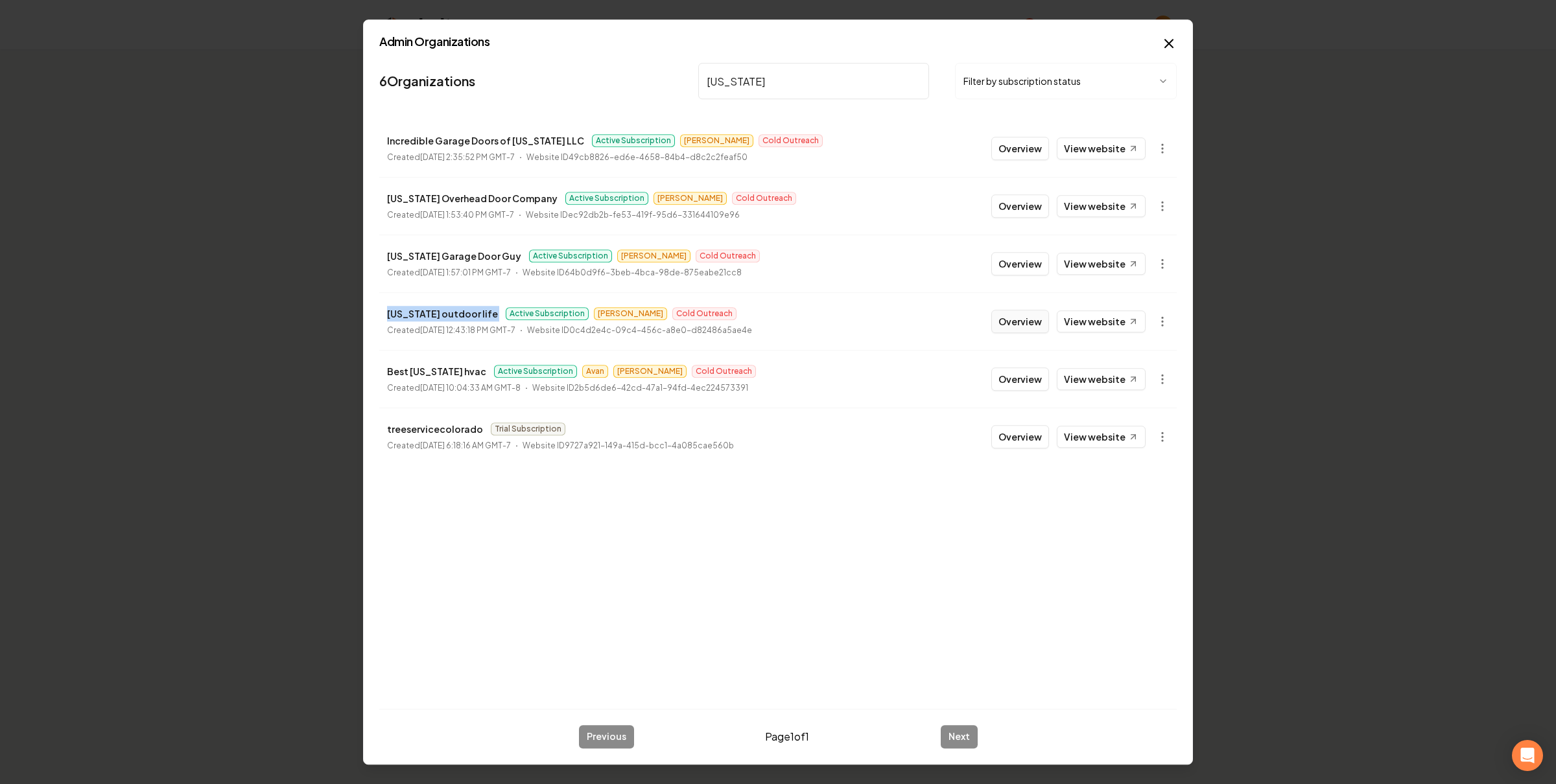
click at [1027, 317] on button "Overview" at bounding box center [1019, 322] width 57 height 23
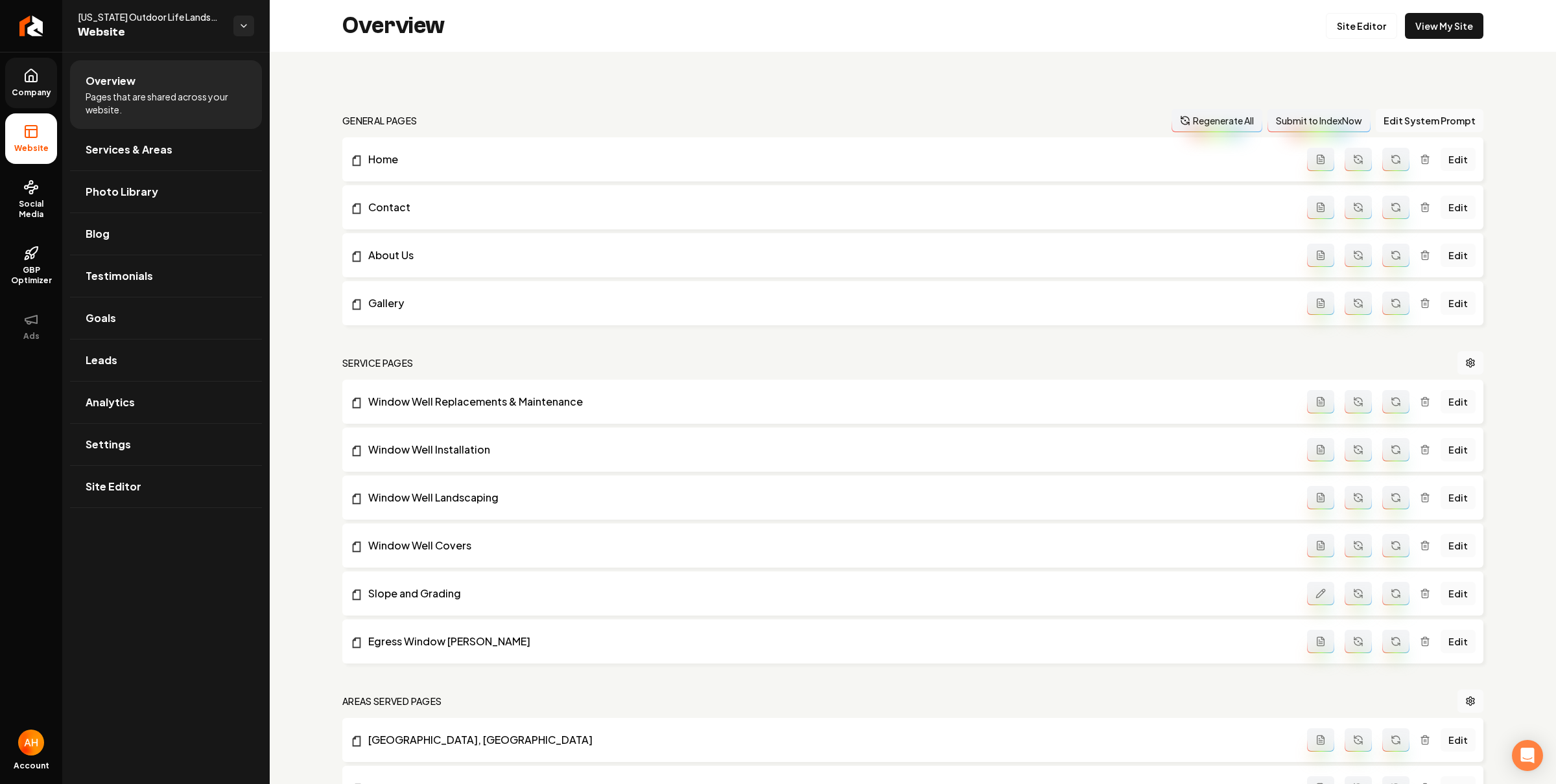
click at [37, 84] on link "Company" at bounding box center [31, 82] width 52 height 50
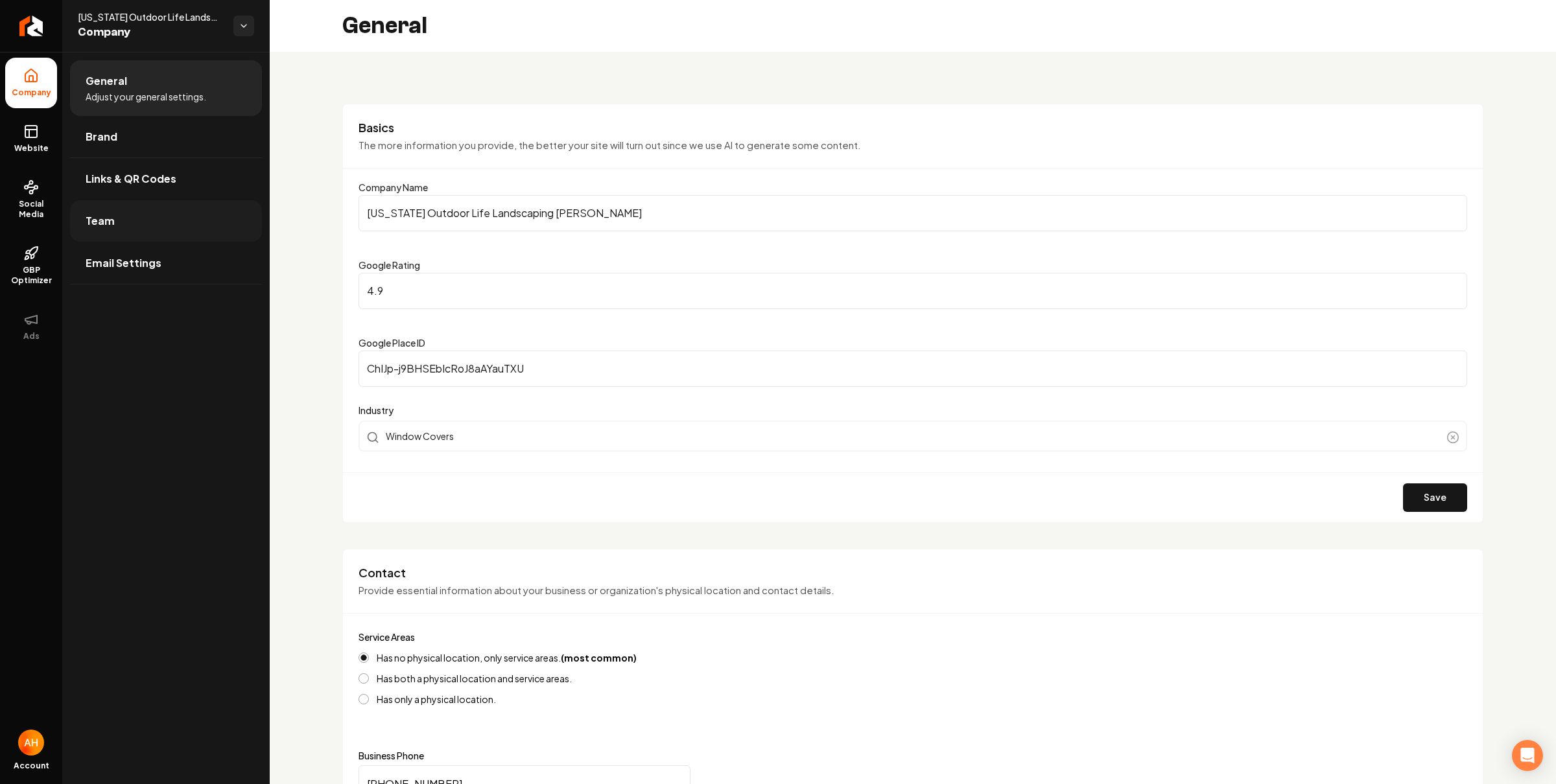
click at [156, 234] on link "Team" at bounding box center [165, 221] width 192 height 42
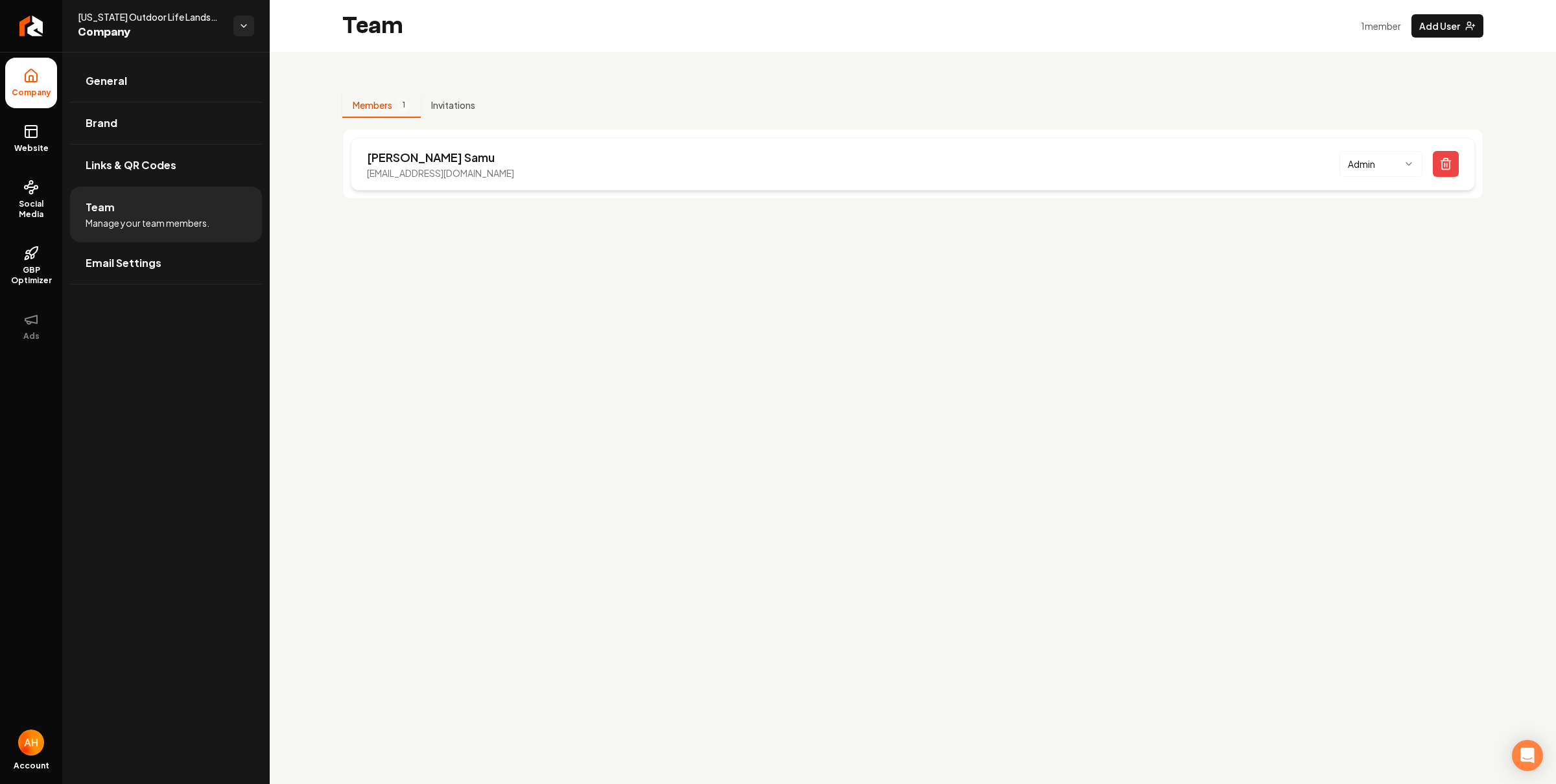
click at [431, 171] on p "[EMAIL_ADDRESS][DOMAIN_NAME]" at bounding box center [440, 172] width 147 height 13
copy p "[EMAIL_ADDRESS][DOMAIN_NAME]"
click at [27, 133] on icon at bounding box center [31, 132] width 16 height 16
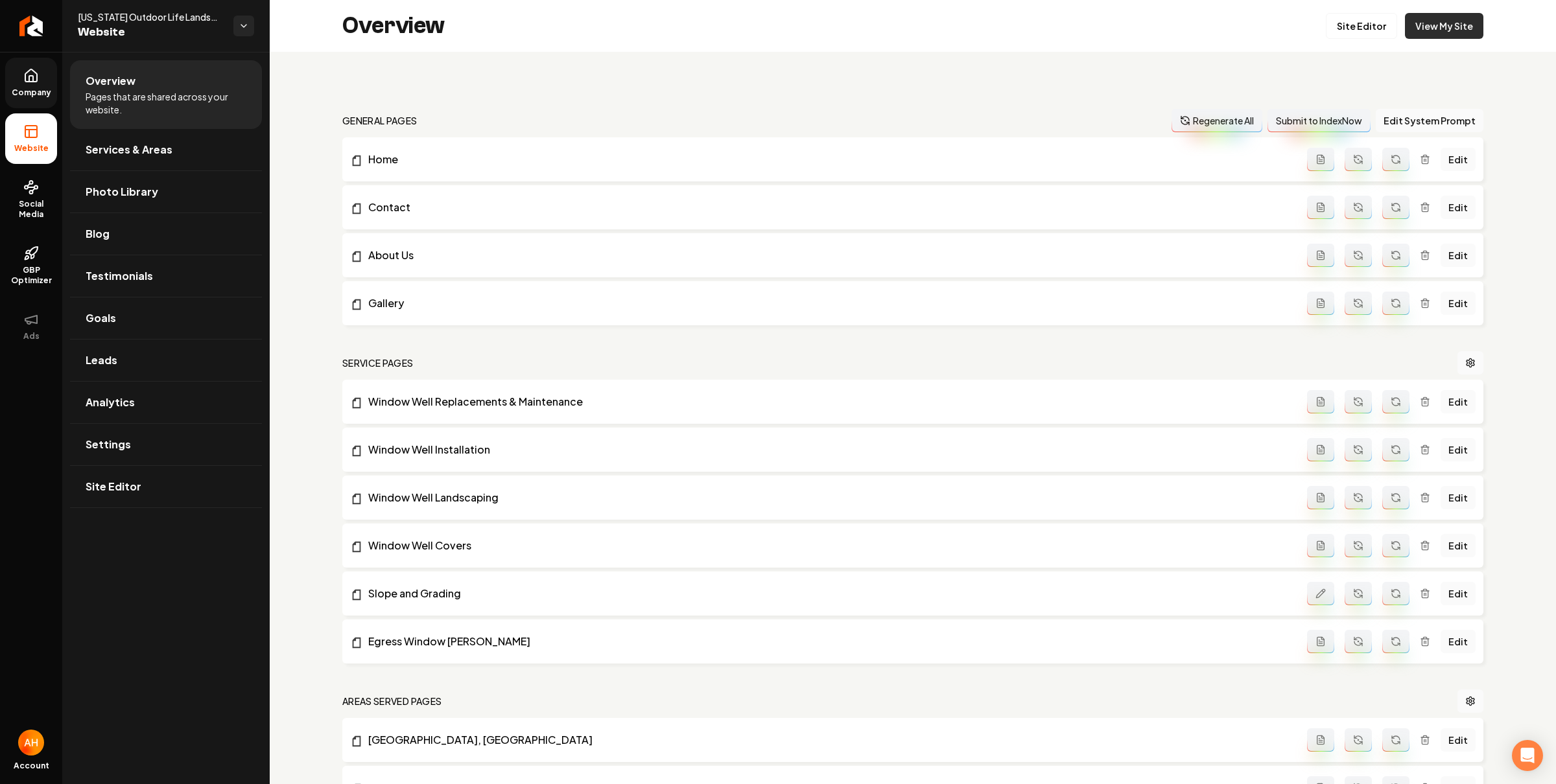
drag, startPoint x: 1473, startPoint y: 23, endPoint x: 1463, endPoint y: 27, distance: 10.8
click at [1473, 23] on div "Overview Site Editor View My Site" at bounding box center [912, 26] width 1286 height 52
click at [1463, 27] on link "View My Site" at bounding box center [1444, 26] width 79 height 26
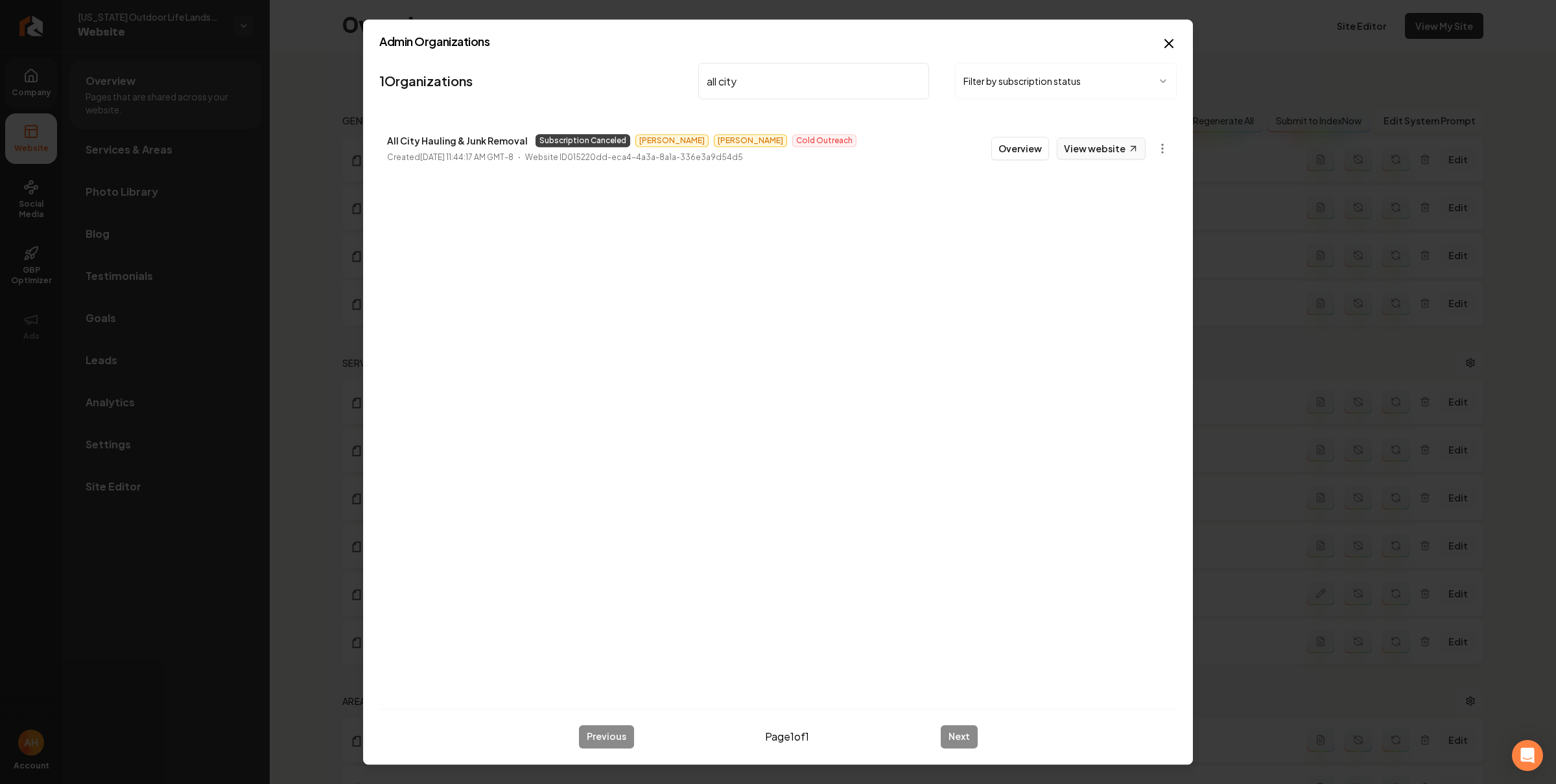
click at [1102, 145] on link "View website" at bounding box center [1101, 148] width 88 height 22
click at [1156, 145] on body "Company Website Social Media GBP Optimizer Ads Account [US_STATE] Outdoor Life …" at bounding box center [778, 392] width 1556 height 784
click at [1147, 234] on link "View in Clerk" at bounding box center [1130, 240] width 82 height 20
click at [1156, 151] on body "Company Website Social Media GBP Optimizer Ads Account [US_STATE] Outdoor Life …" at bounding box center [778, 392] width 1556 height 784
click at [1137, 263] on link "View in Stripe" at bounding box center [1130, 261] width 82 height 20
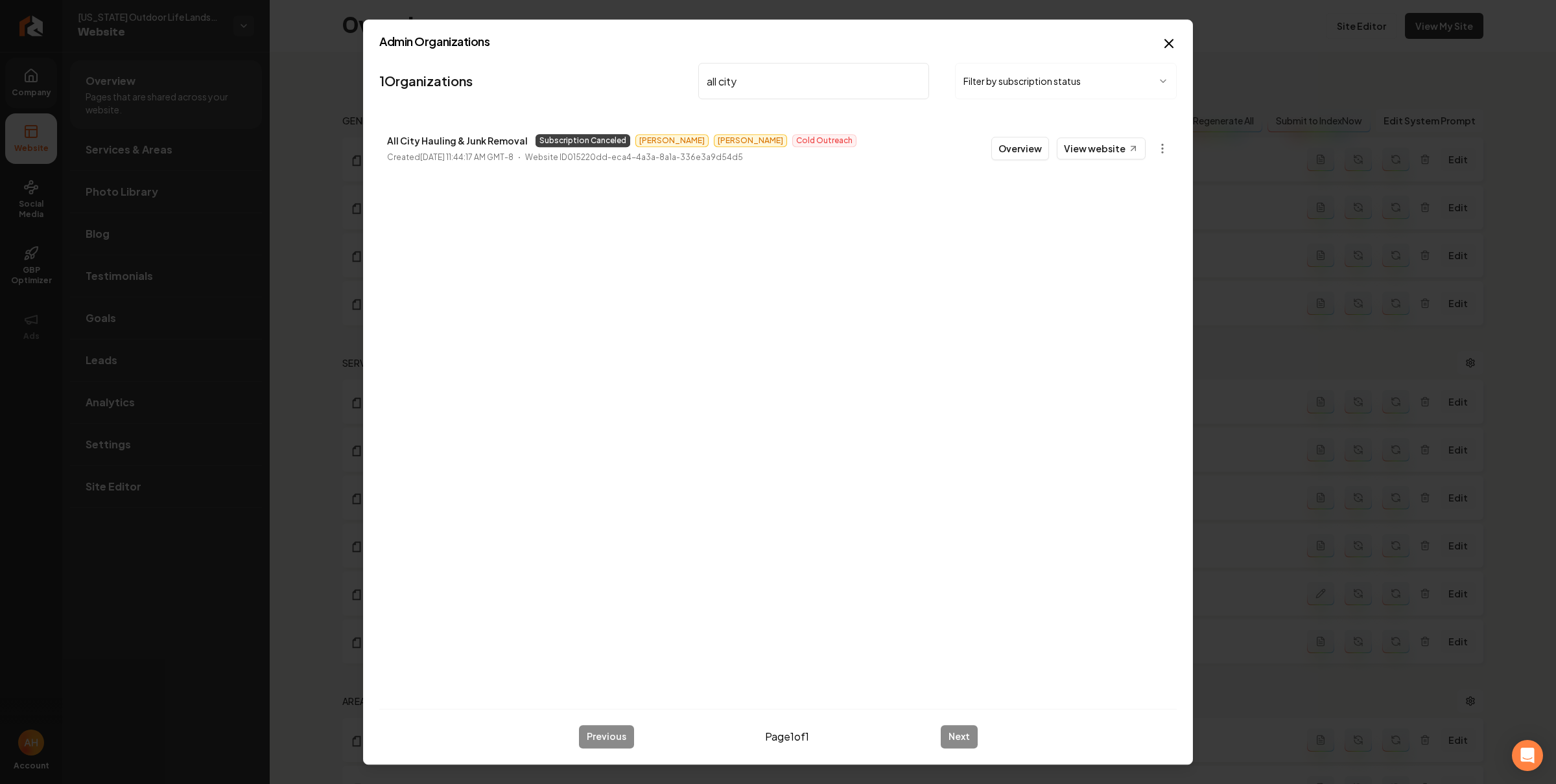
drag, startPoint x: 787, startPoint y: 65, endPoint x: 783, endPoint y: 79, distance: 14.6
click at [784, 70] on input "all city" at bounding box center [813, 80] width 231 height 36
click at [782, 79] on input "all city" at bounding box center [813, 80] width 231 height 36
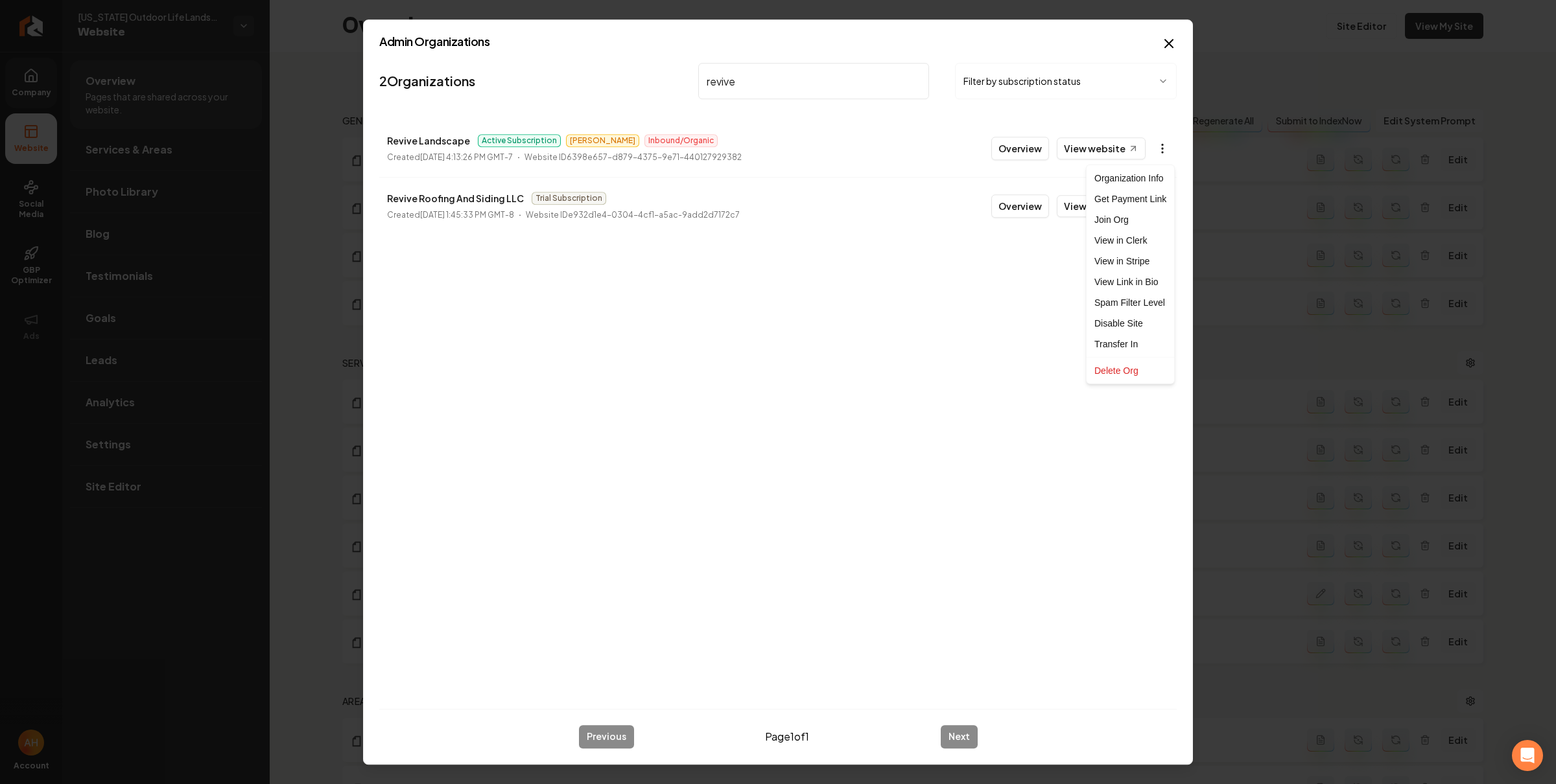
click at [1167, 148] on body "Company Website Social Media GBP Optimizer Ads Account [US_STATE] Outdoor Life …" at bounding box center [778, 392] width 1556 height 784
click at [1148, 258] on link "View in Stripe" at bounding box center [1130, 261] width 82 height 20
click at [852, 85] on input "revive" at bounding box center [813, 80] width 231 height 36
type input "ll ci"
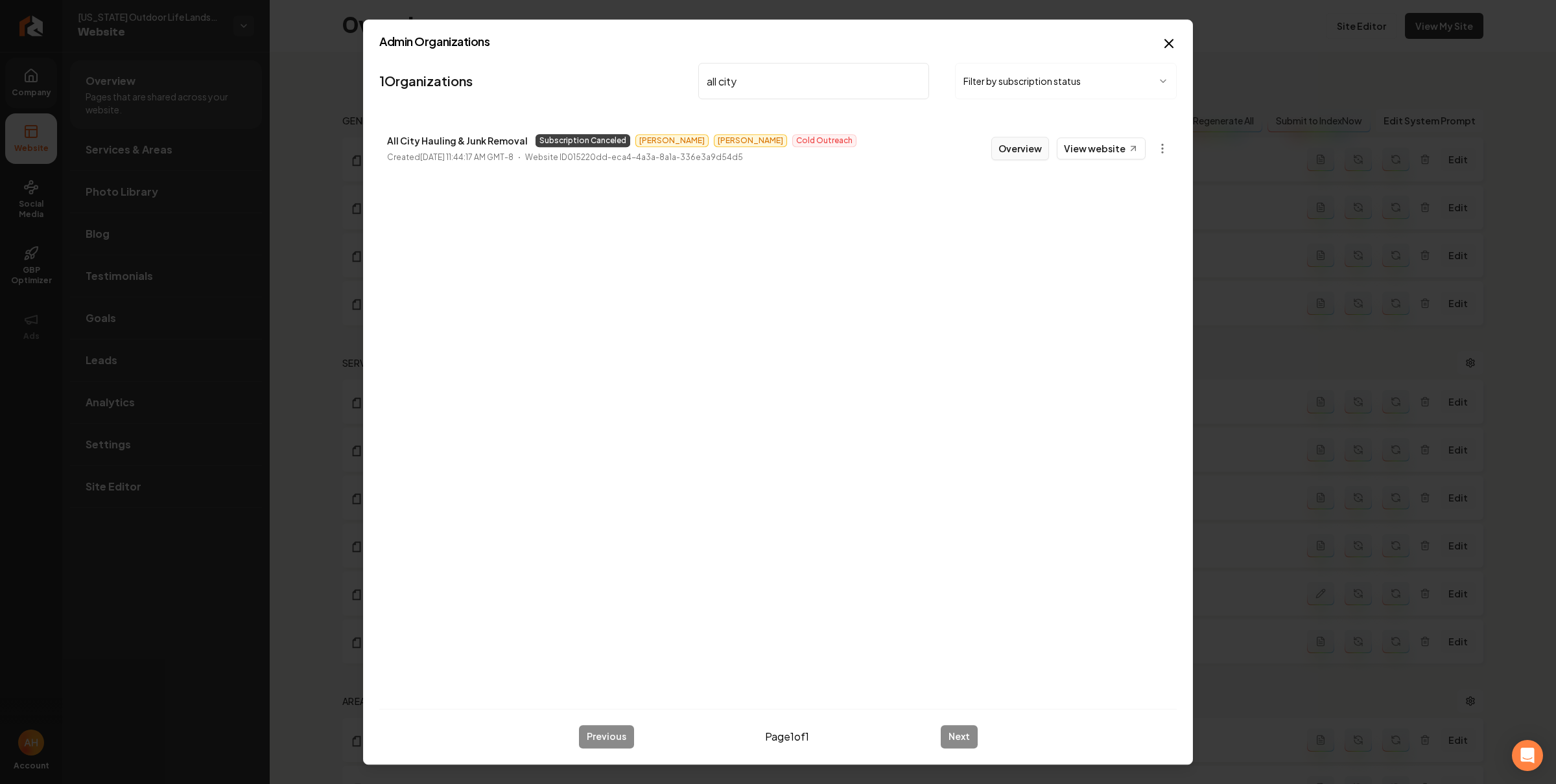
type input "all city"
click at [1013, 152] on button "Overview" at bounding box center [1019, 148] width 57 height 23
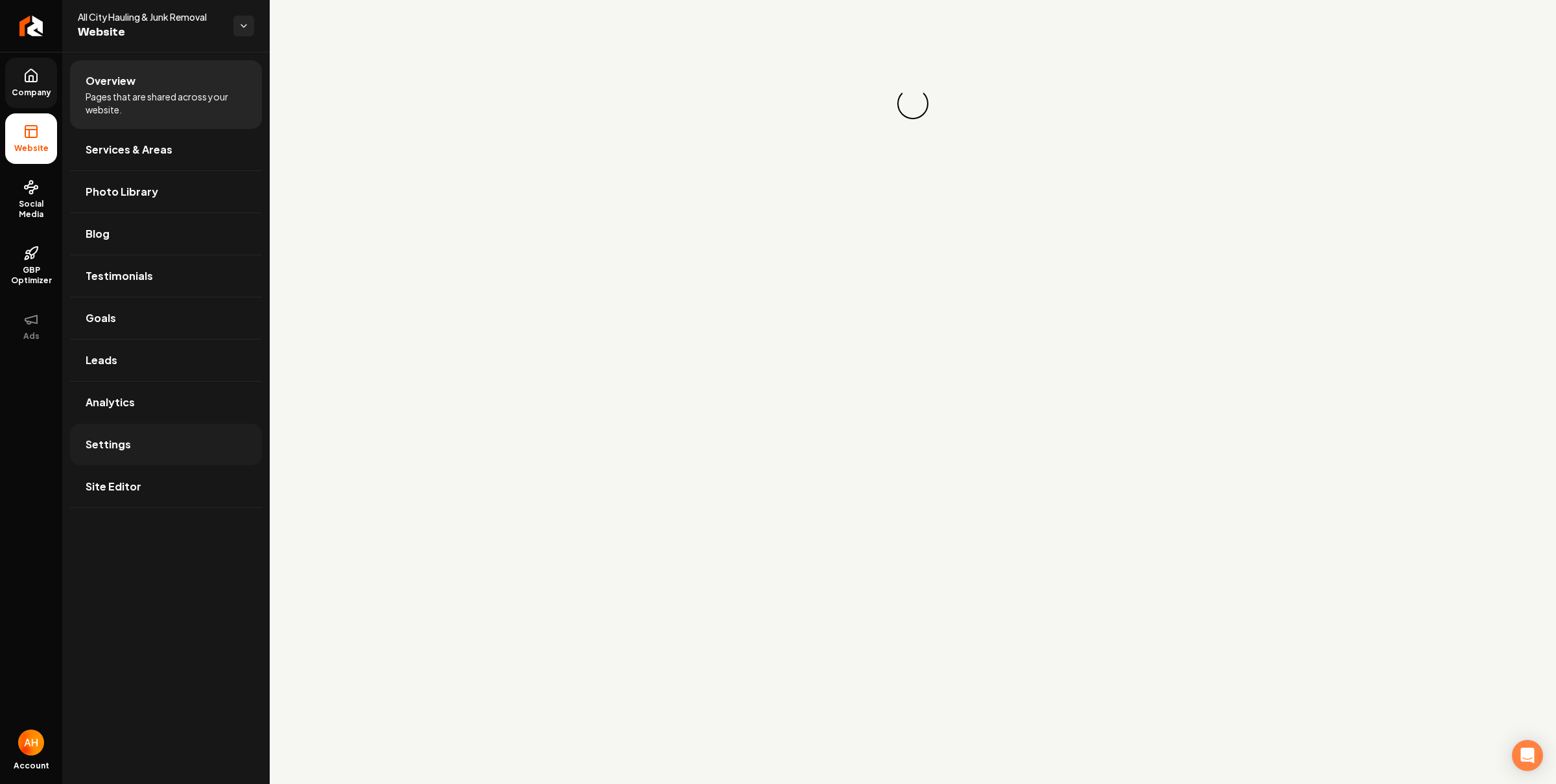
click at [232, 431] on link "Settings" at bounding box center [165, 445] width 192 height 42
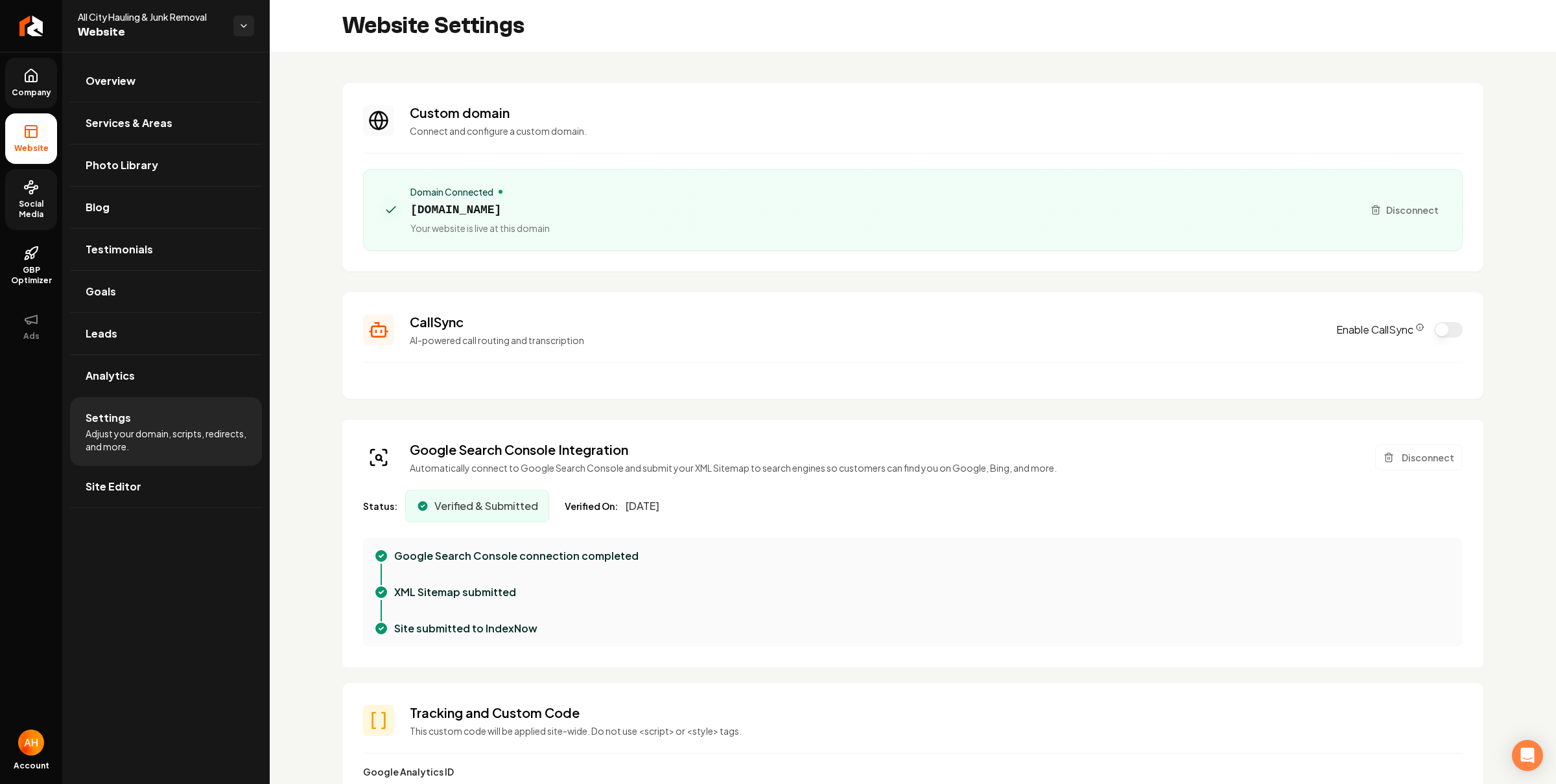
click at [32, 223] on link "Social Media" at bounding box center [31, 199] width 52 height 61
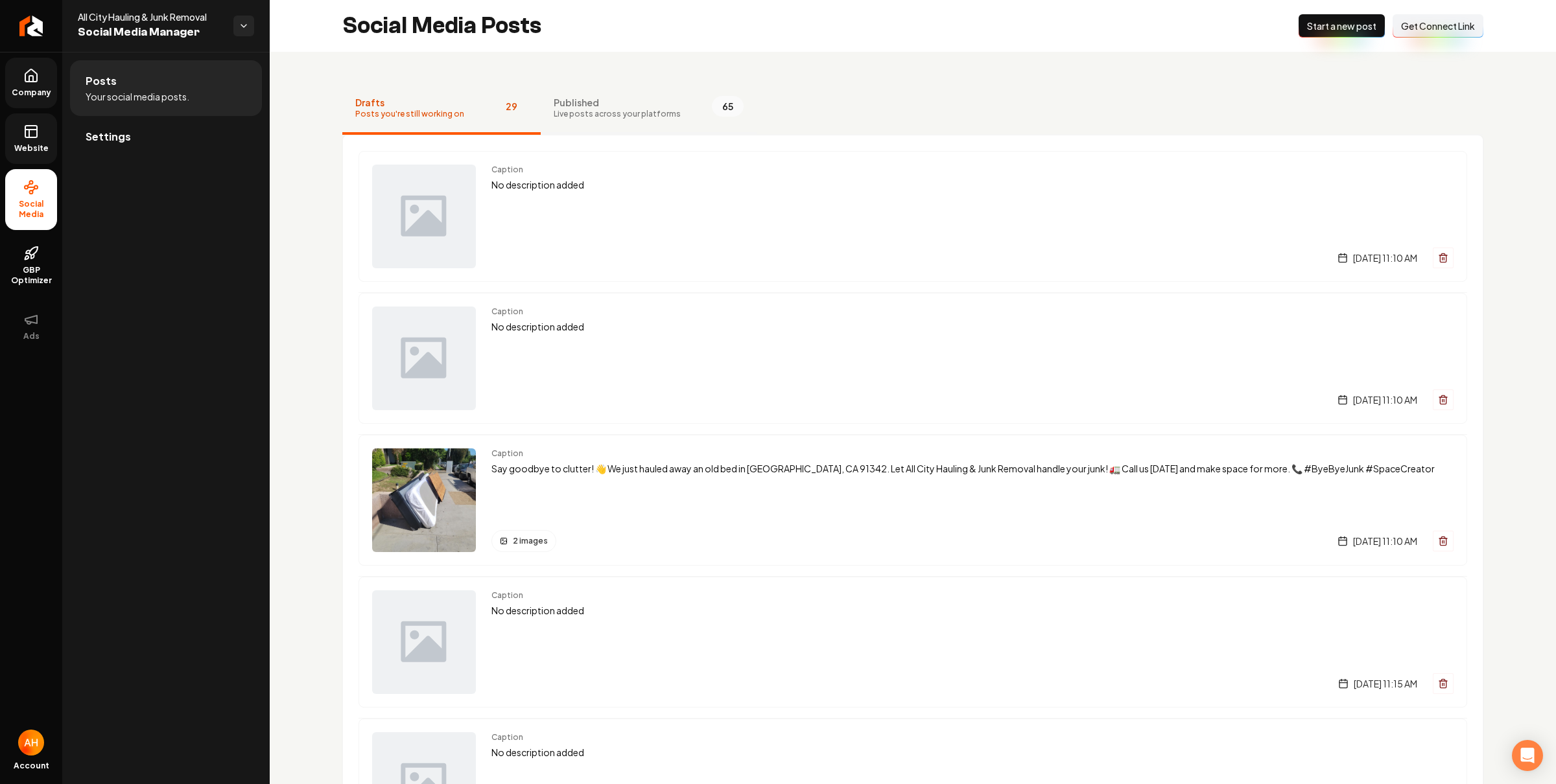
click at [614, 107] on span "Published" at bounding box center [617, 103] width 127 height 13
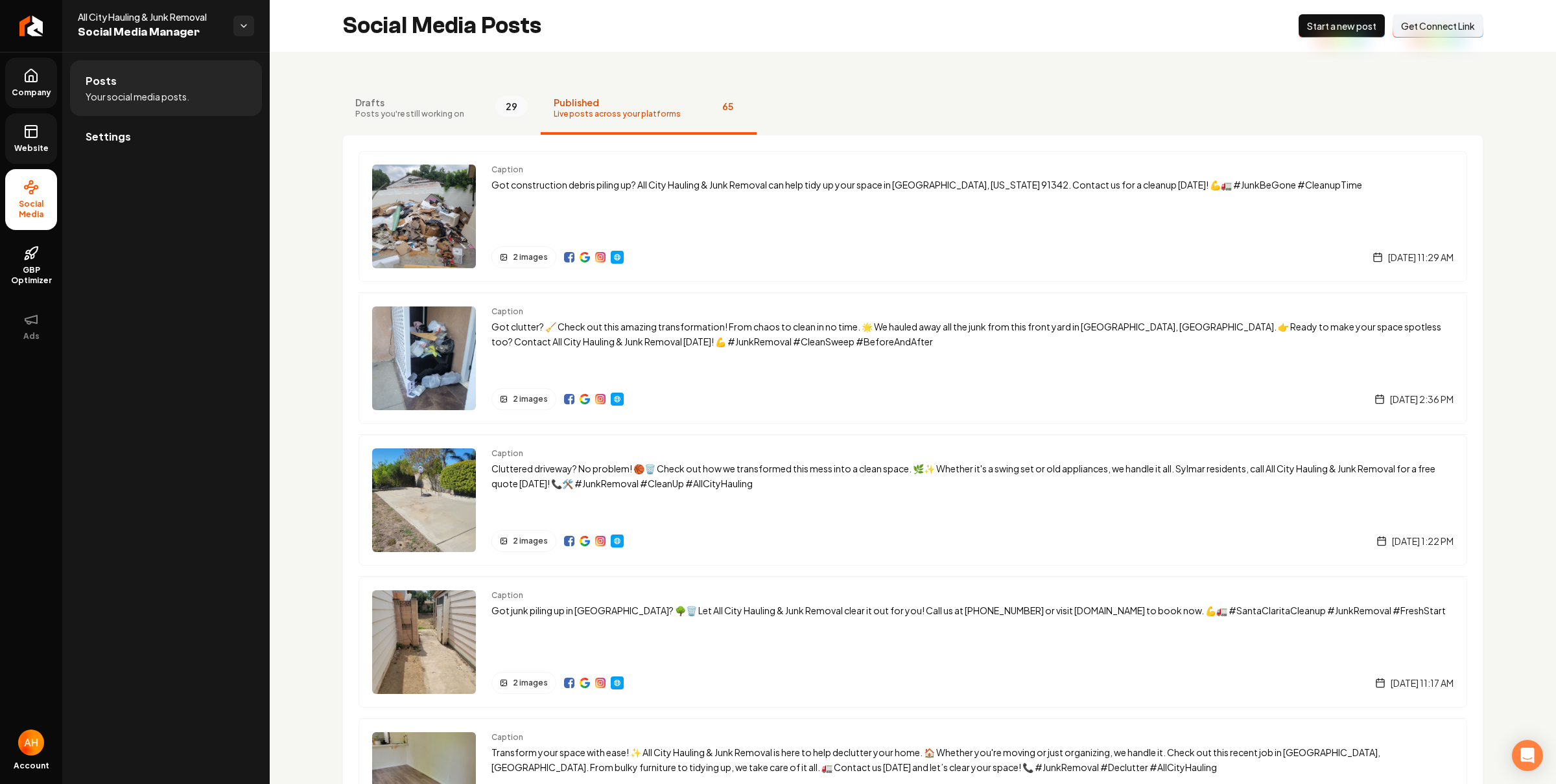
click at [880, 35] on div "Social Media Posts New Post Start a new post Connect Link Get Connect Link" at bounding box center [912, 26] width 1286 height 52
